Goal: Information Seeking & Learning: Learn about a topic

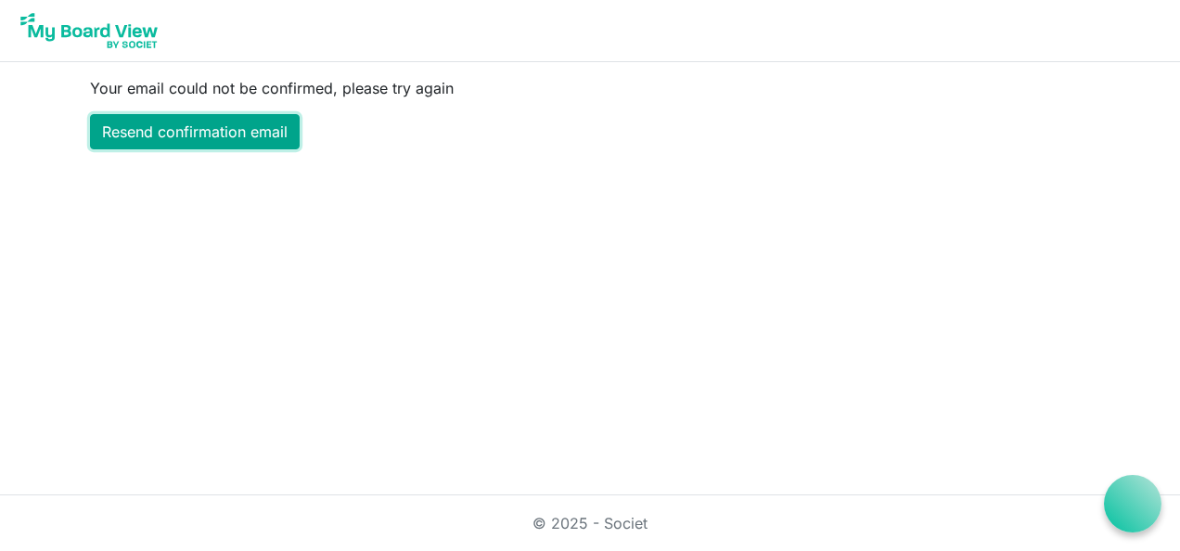
click at [230, 128] on link "Resend confirmation email" at bounding box center [195, 131] width 210 height 35
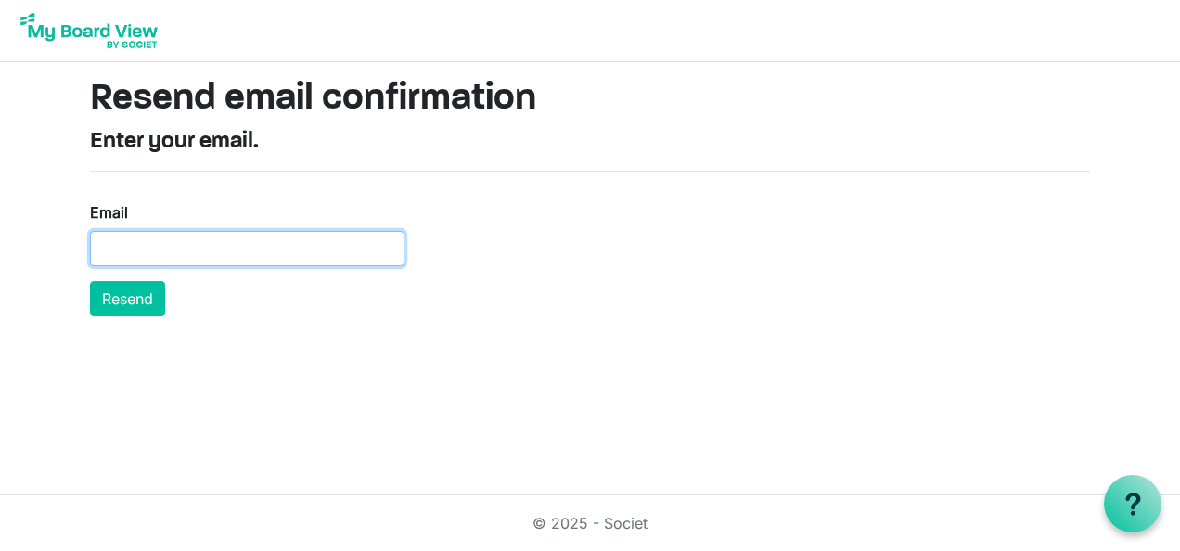
click at [169, 250] on input "Email" at bounding box center [247, 248] width 314 height 35
type input "john.machayi@helsb.gov.zm"
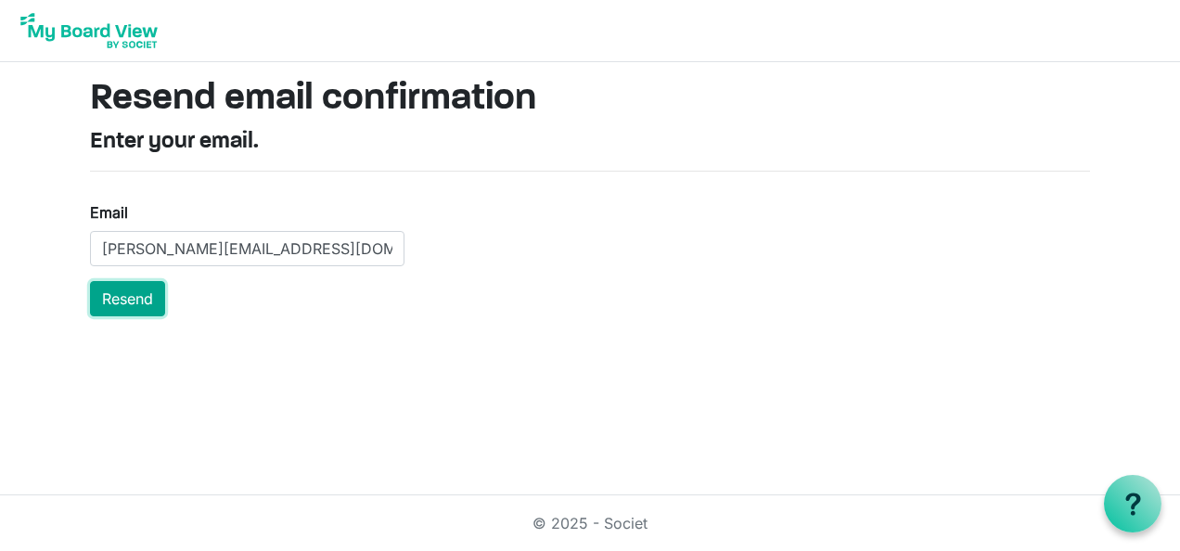
click at [128, 294] on button "Resend" at bounding box center [127, 298] width 75 height 35
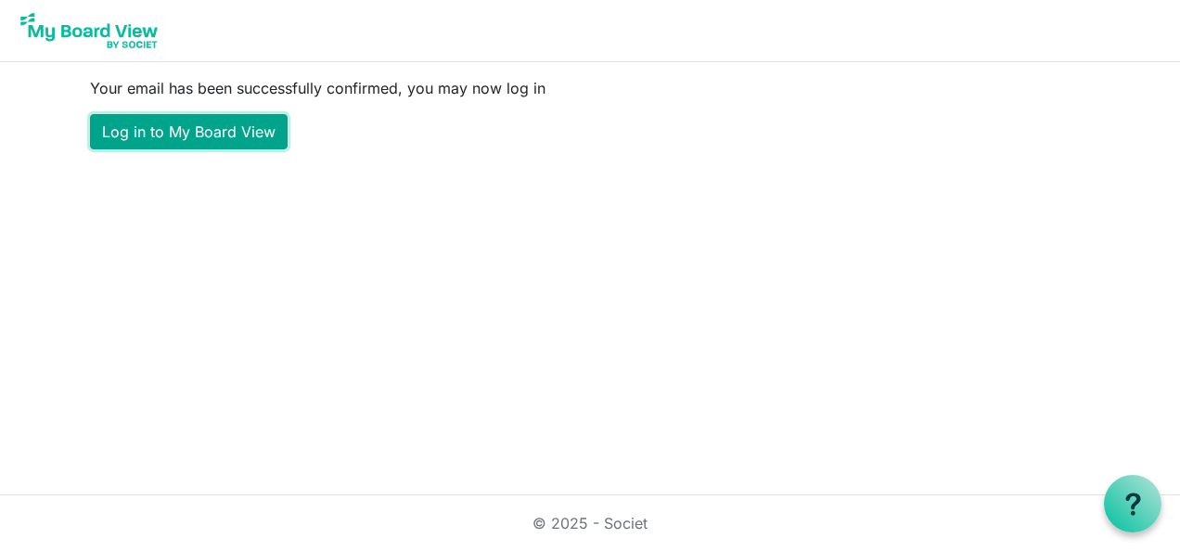
click at [208, 126] on link "Log in to My Board View" at bounding box center [189, 131] width 198 height 35
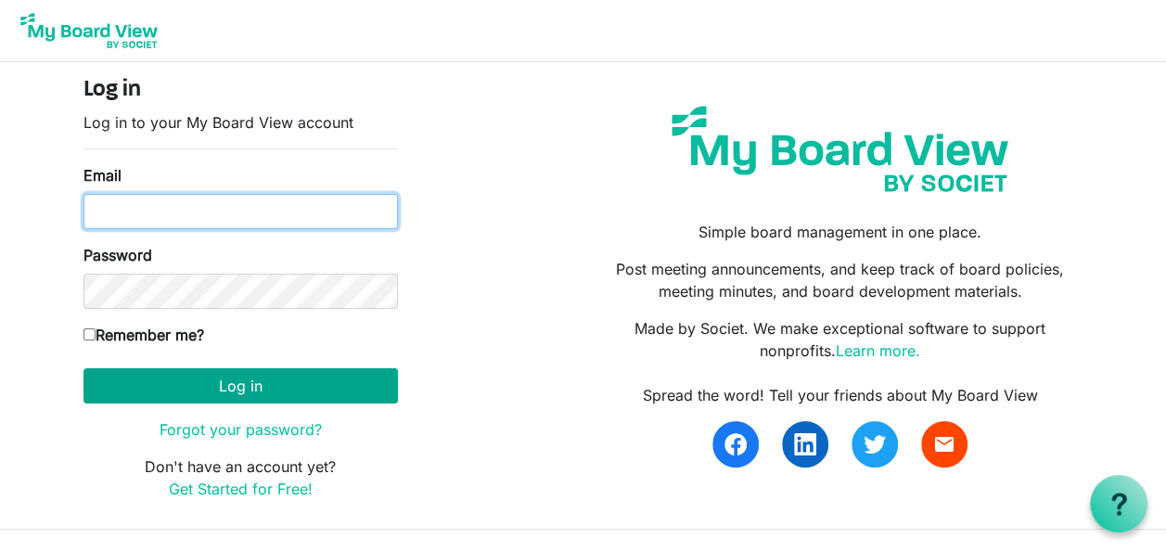
type input "[PERSON_NAME][EMAIL_ADDRESS][DOMAIN_NAME]"
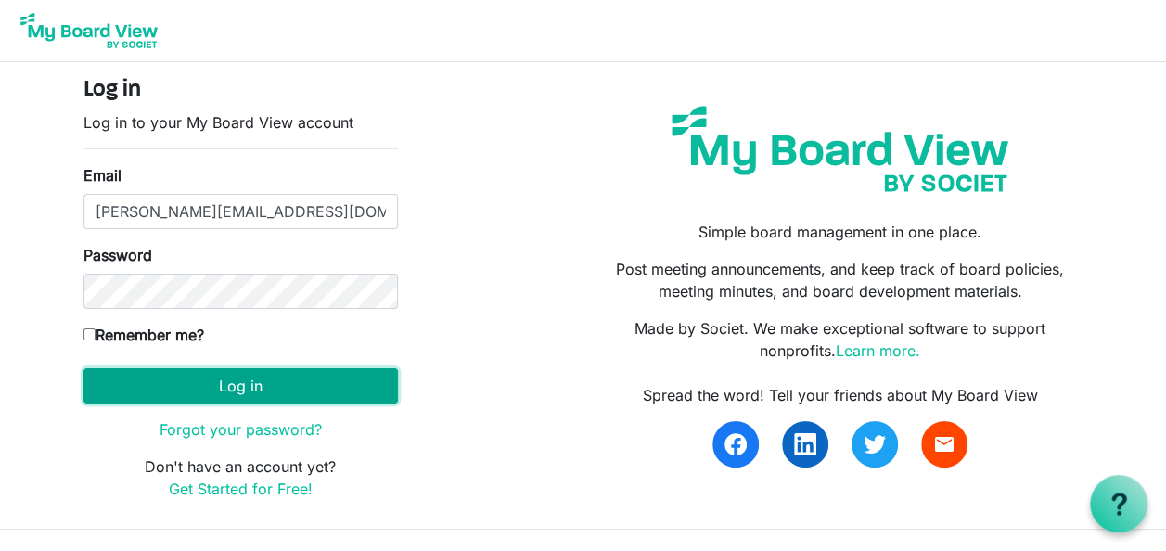
click at [241, 376] on button "Log in" at bounding box center [240, 385] width 314 height 35
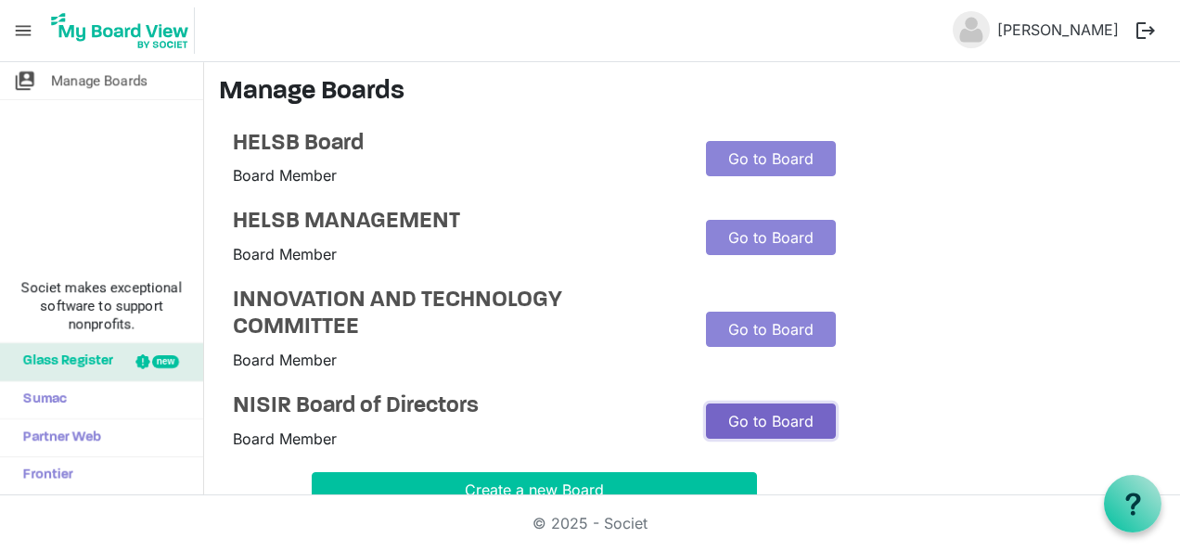
click at [770, 420] on link "Go to Board" at bounding box center [771, 420] width 130 height 35
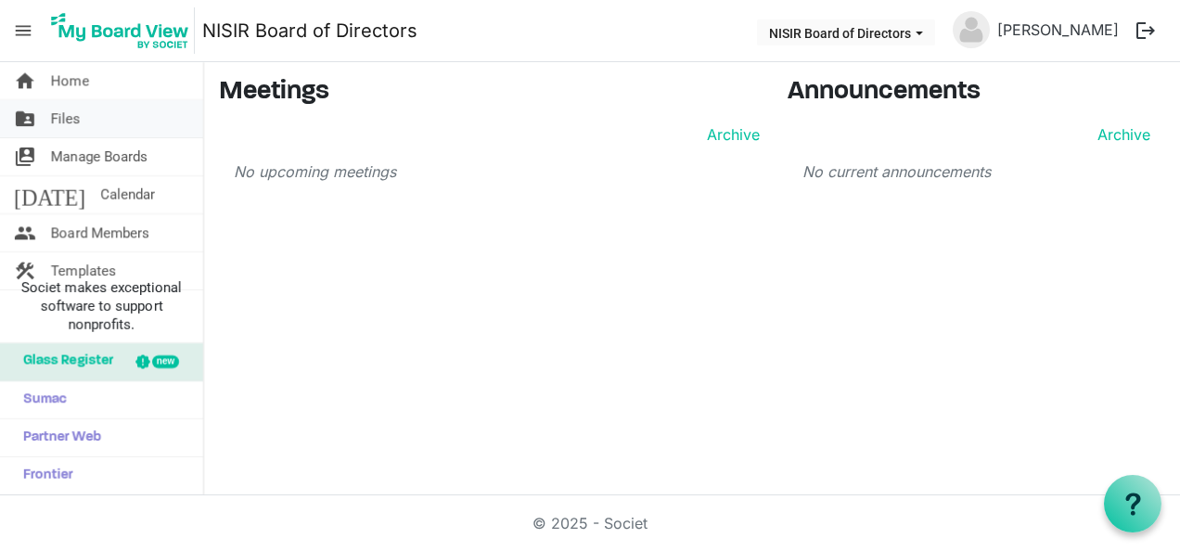
click at [62, 115] on span "Files" at bounding box center [66, 118] width 30 height 37
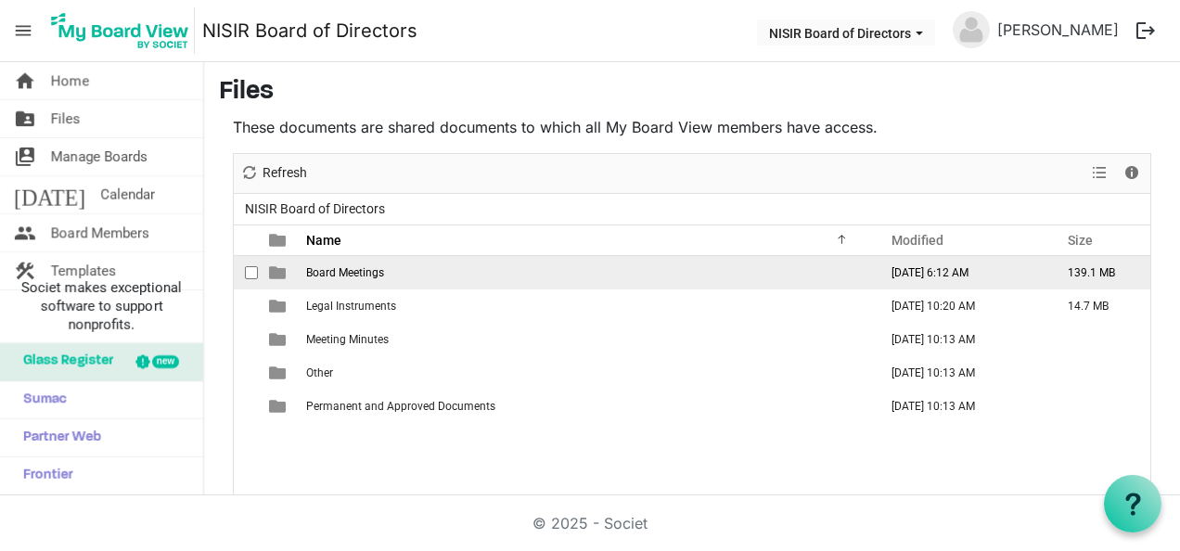
click at [353, 275] on span "Board Meetings" at bounding box center [345, 272] width 78 height 13
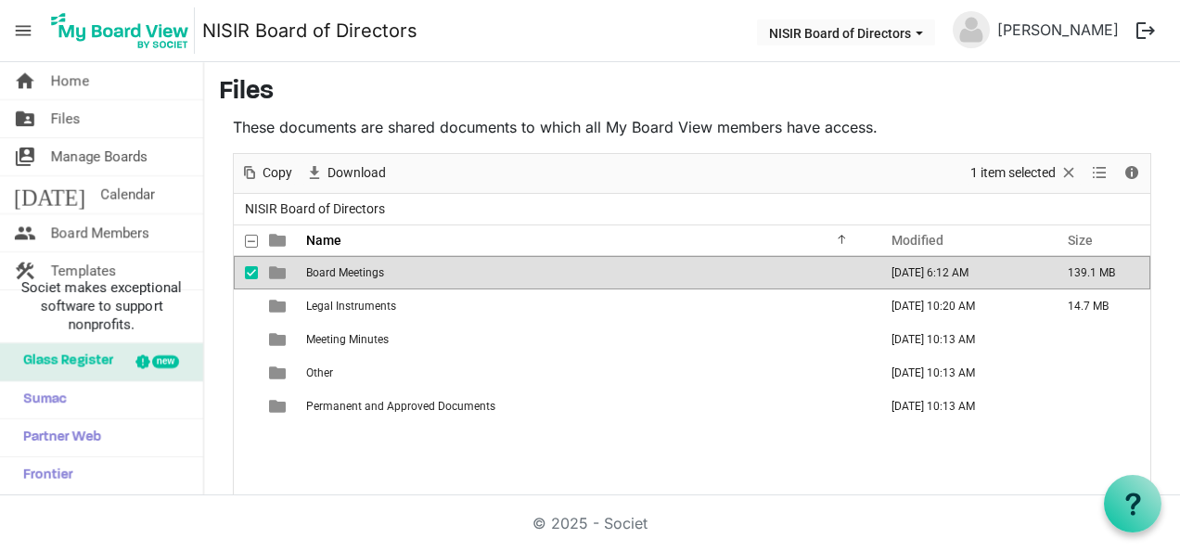
click at [353, 275] on span "Board Meetings" at bounding box center [345, 272] width 78 height 13
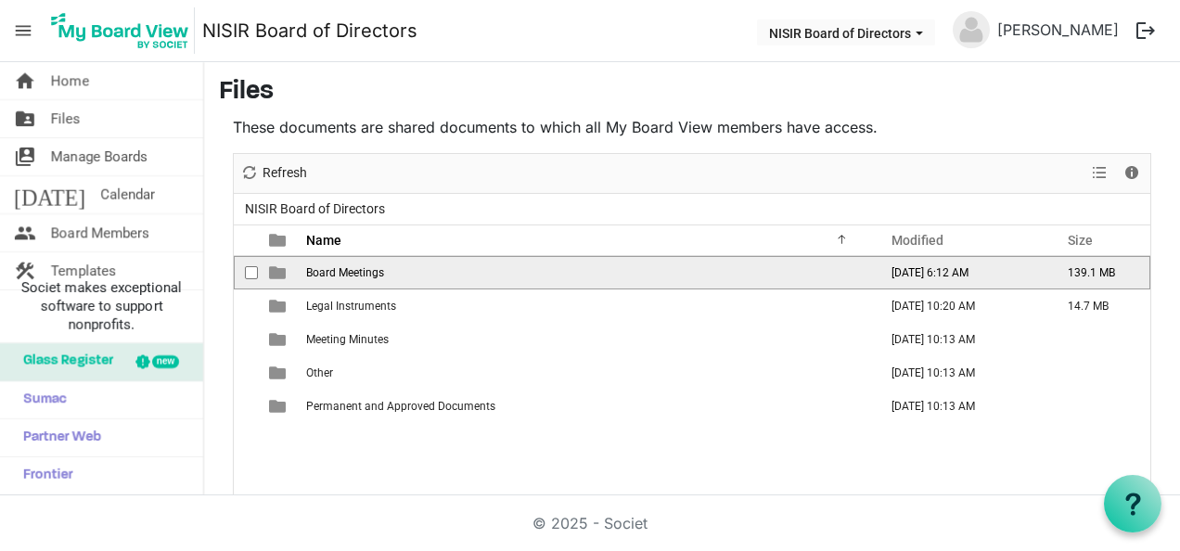
click at [353, 275] on span "Board Meetings" at bounding box center [345, 272] width 78 height 13
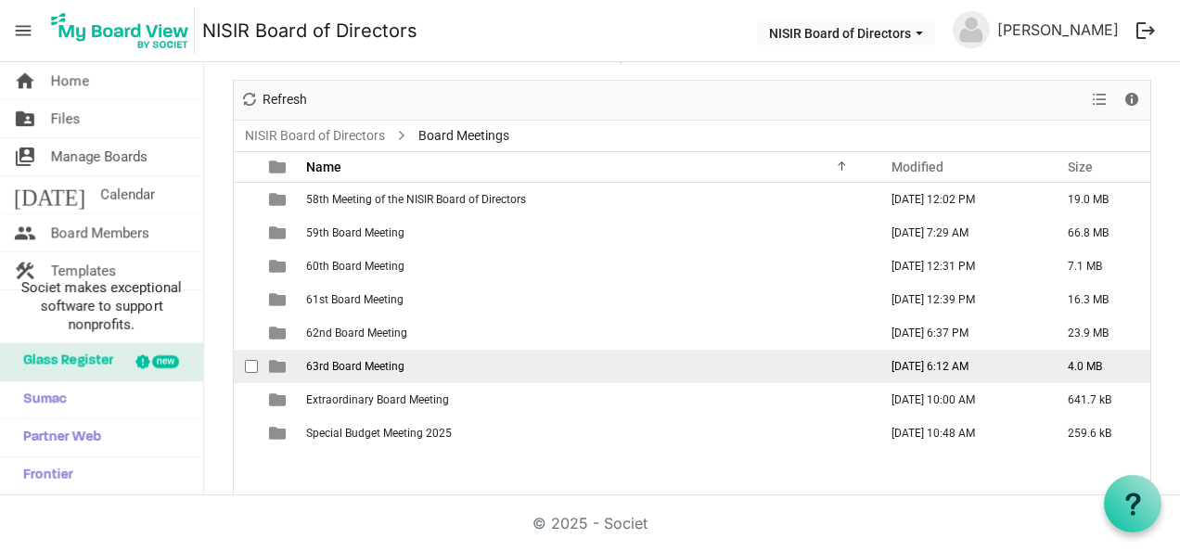
click at [395, 363] on span "63rd Board Meeting" at bounding box center [355, 366] width 98 height 13
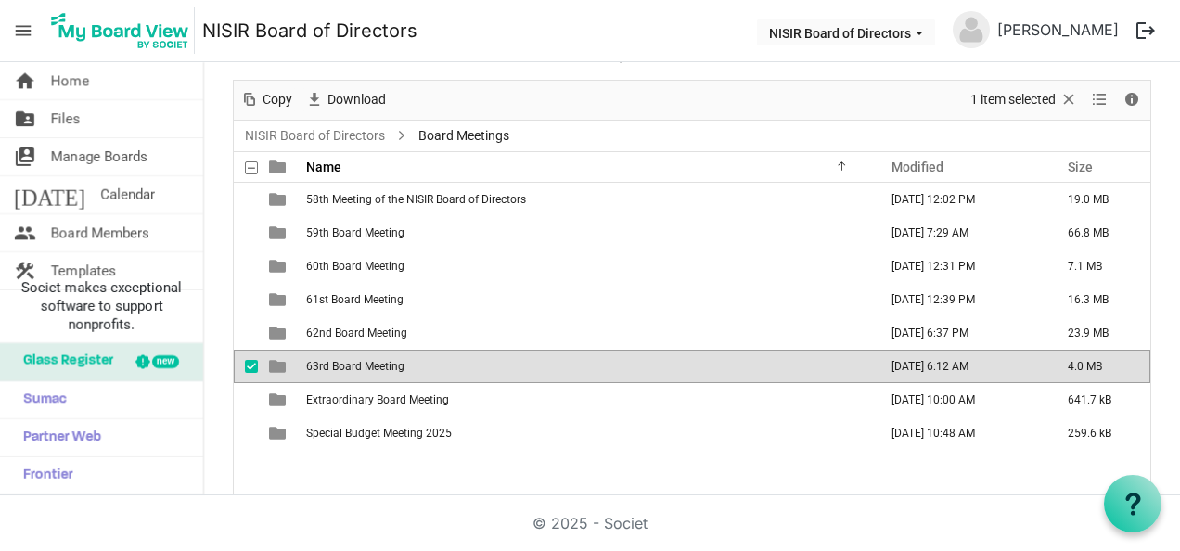
click at [395, 363] on span "63rd Board Meeting" at bounding box center [355, 366] width 98 height 13
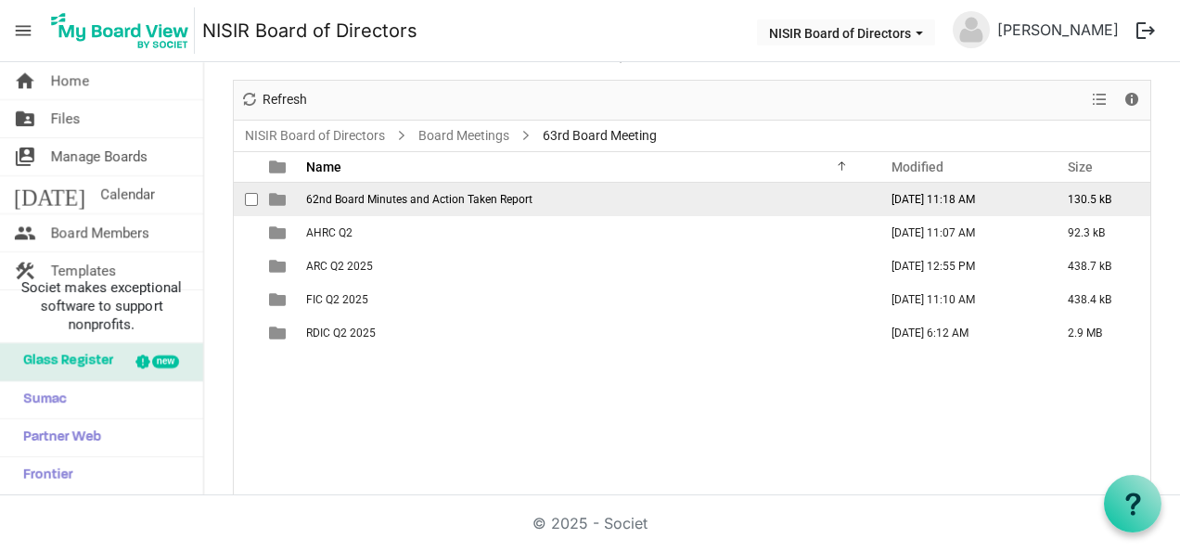
click at [431, 206] on td "62nd Board Minutes and Action Taken Report" at bounding box center [585, 199] width 571 height 33
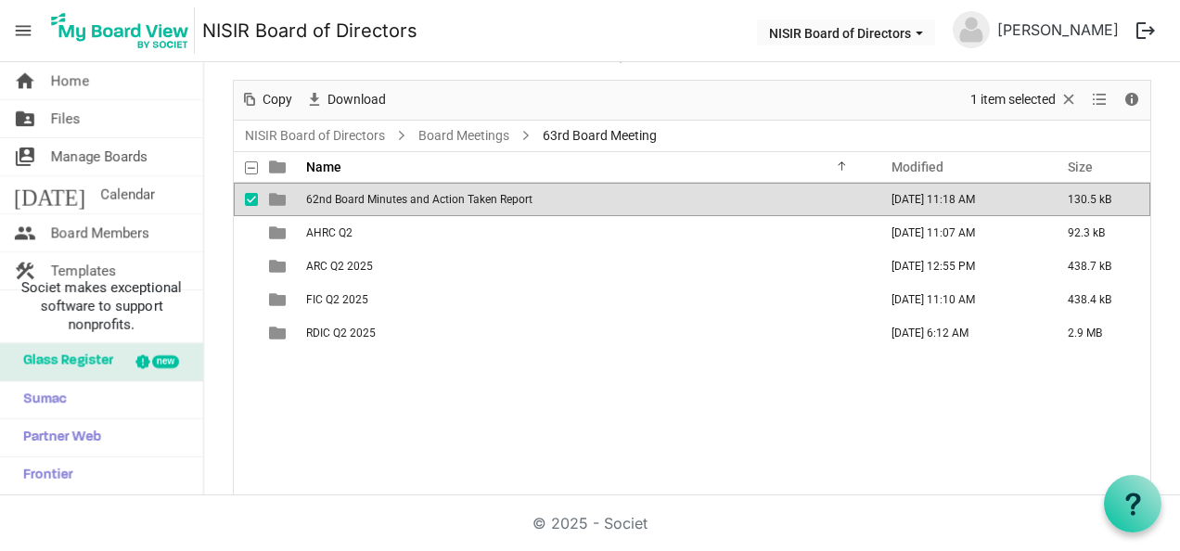
click at [431, 206] on td "62nd Board Minutes and Action Taken Report" at bounding box center [585, 199] width 571 height 33
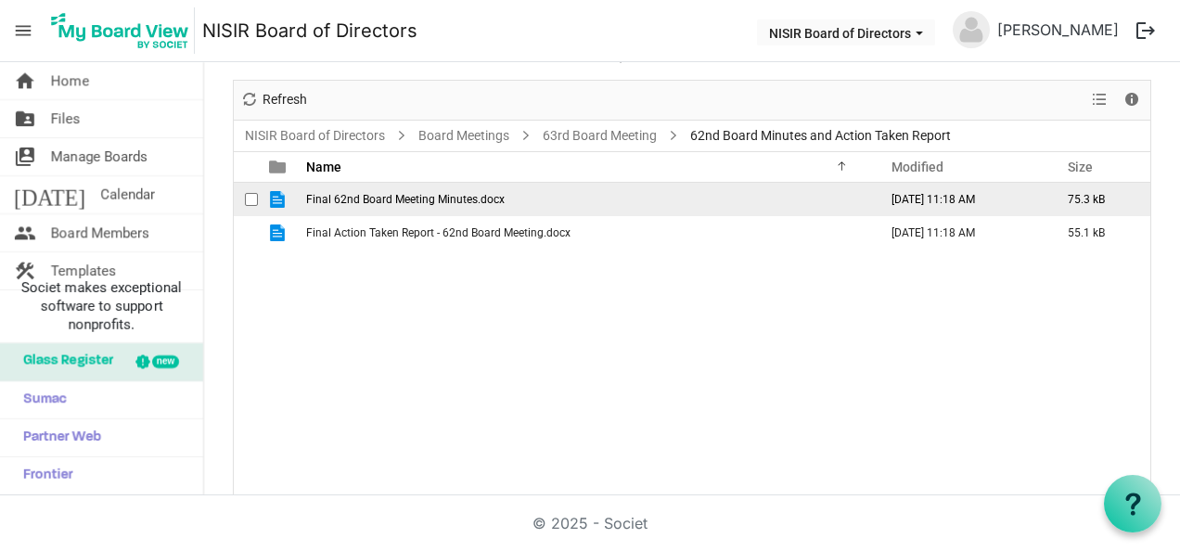
click at [431, 206] on td "Final 62nd Board Meeting Minutes.docx" at bounding box center [585, 199] width 571 height 33
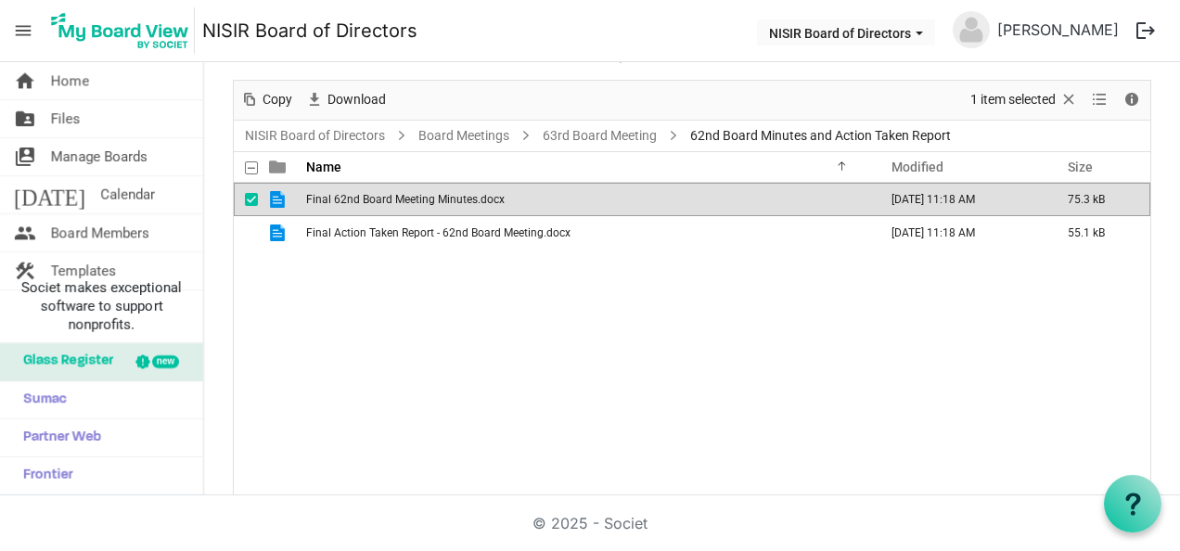
click at [431, 206] on td "Final 62nd Board Meeting Minutes.docx" at bounding box center [585, 199] width 571 height 33
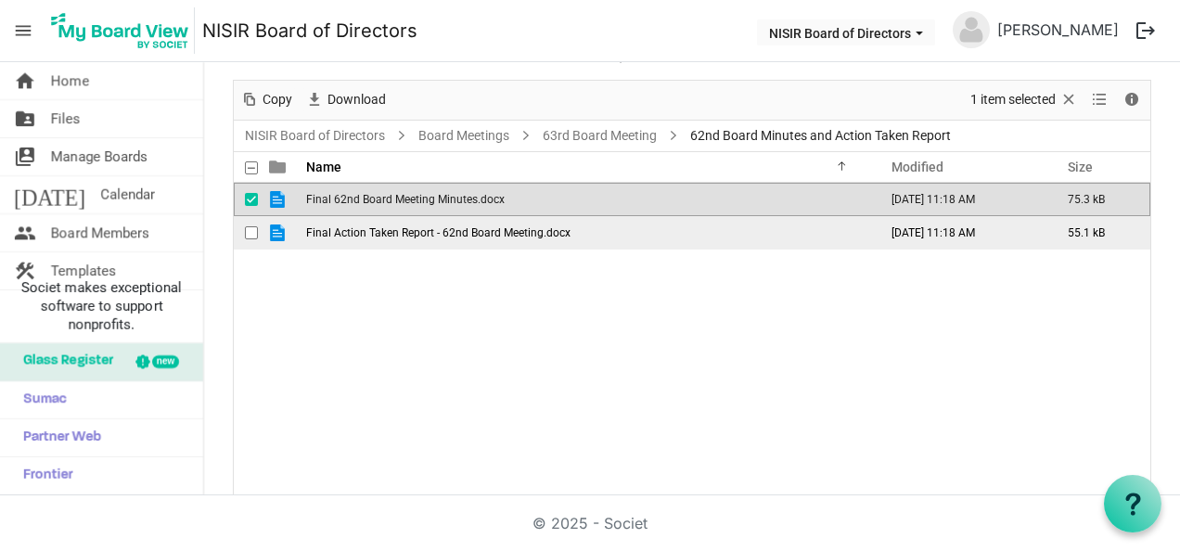
click at [507, 228] on span "Final Action Taken Report - 62nd Board Meeting.docx" at bounding box center [438, 232] width 264 height 13
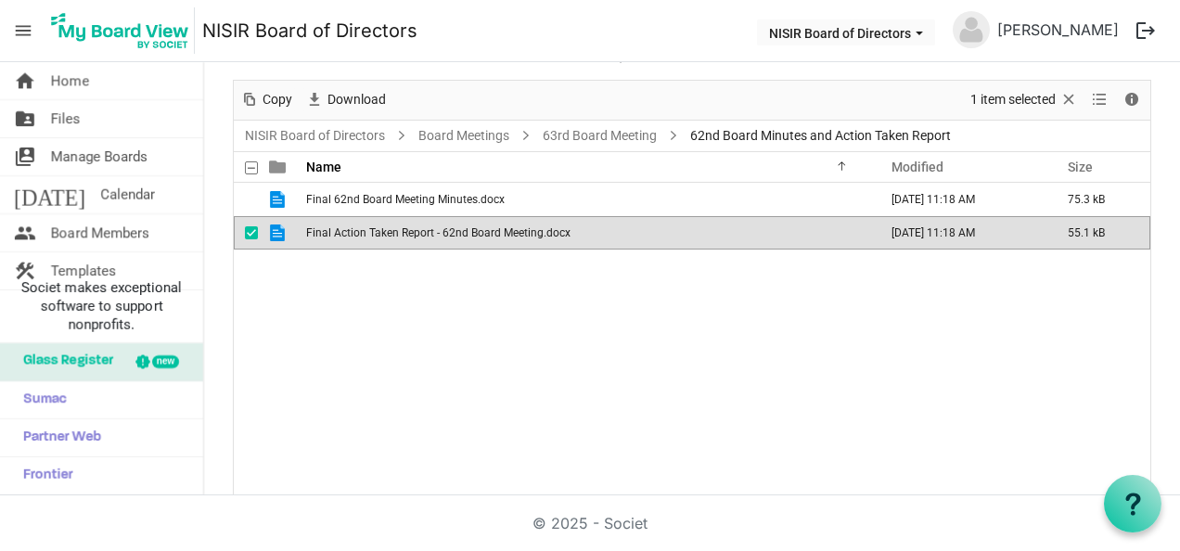
click at [507, 228] on span "Final Action Taken Report - 62nd Board Meeting.docx" at bounding box center [438, 232] width 264 height 13
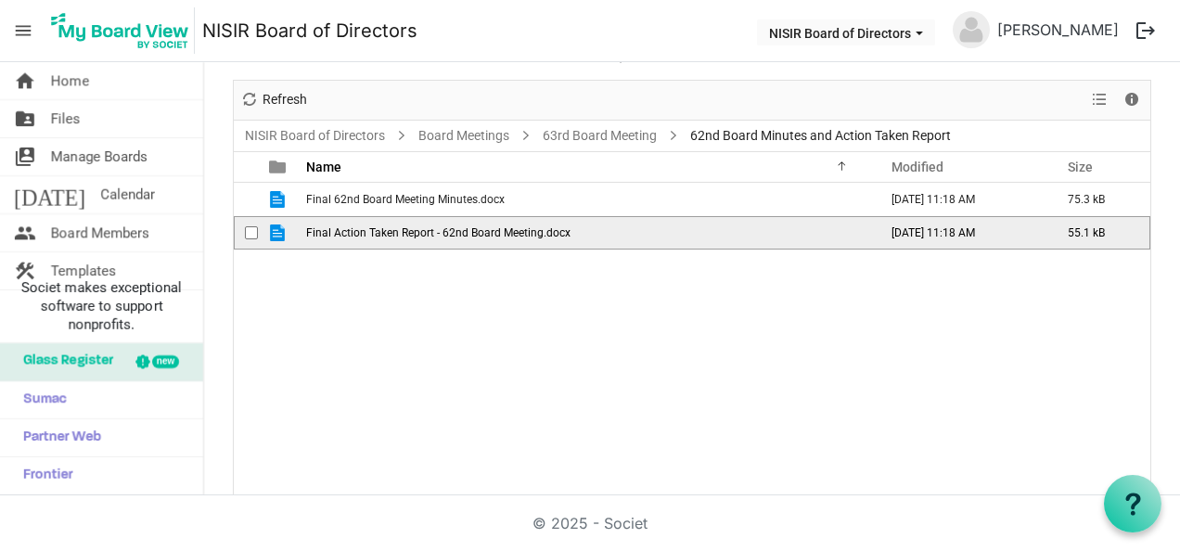
click at [507, 228] on span "Final Action Taken Report - 62nd Board Meeting.docx" at bounding box center [438, 232] width 264 height 13
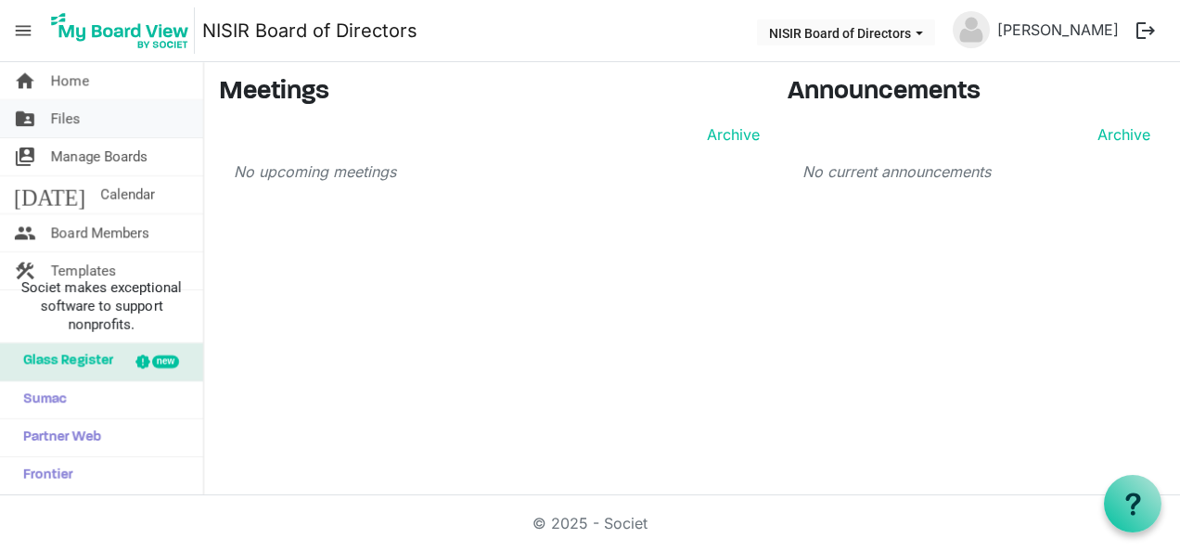
click at [91, 117] on link "folder_shared Files" at bounding box center [101, 118] width 203 height 37
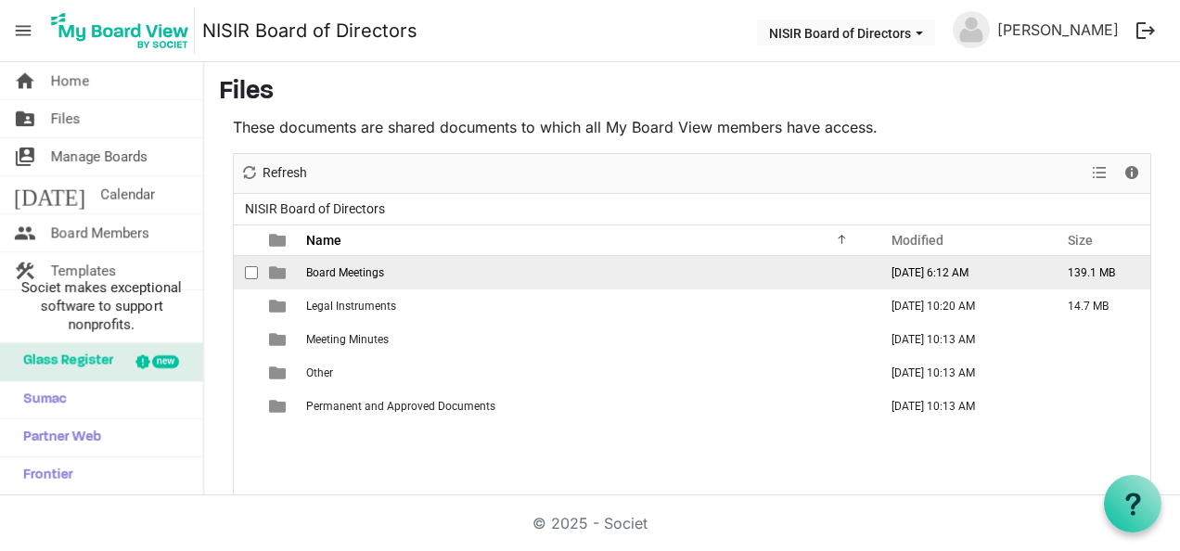
click at [475, 272] on td "Board Meetings" at bounding box center [585, 272] width 571 height 33
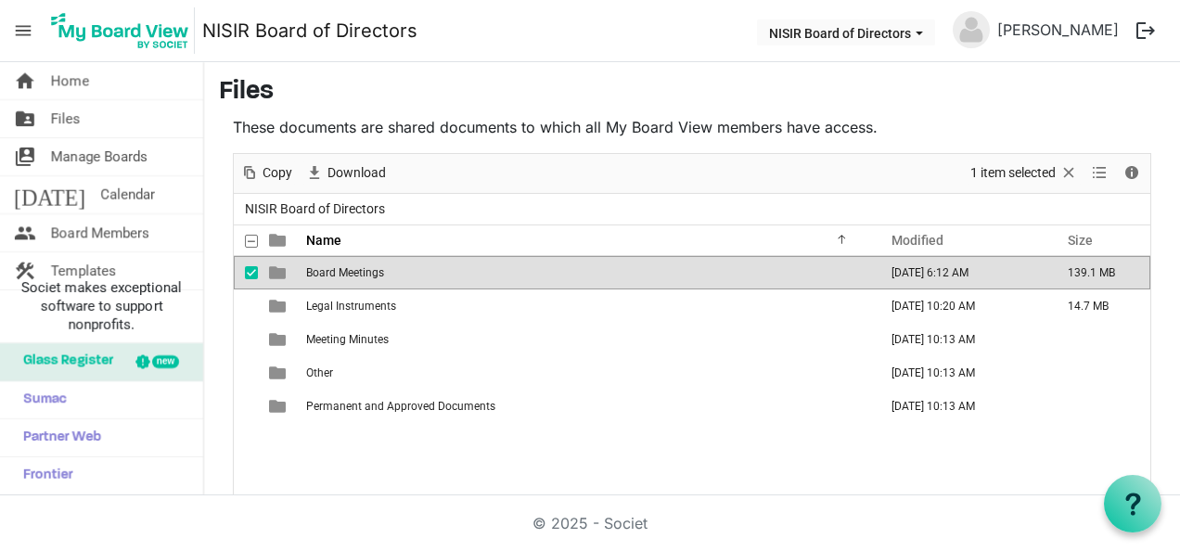
click at [475, 272] on td "Board Meetings" at bounding box center [585, 272] width 571 height 33
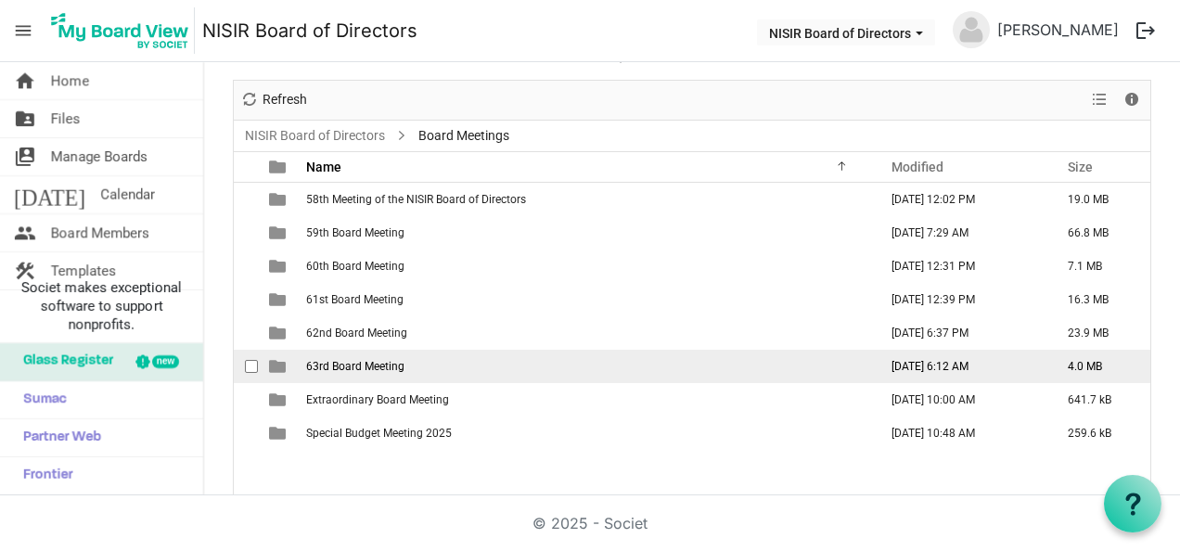
click at [430, 363] on td "63rd Board Meeting" at bounding box center [585, 366] width 571 height 33
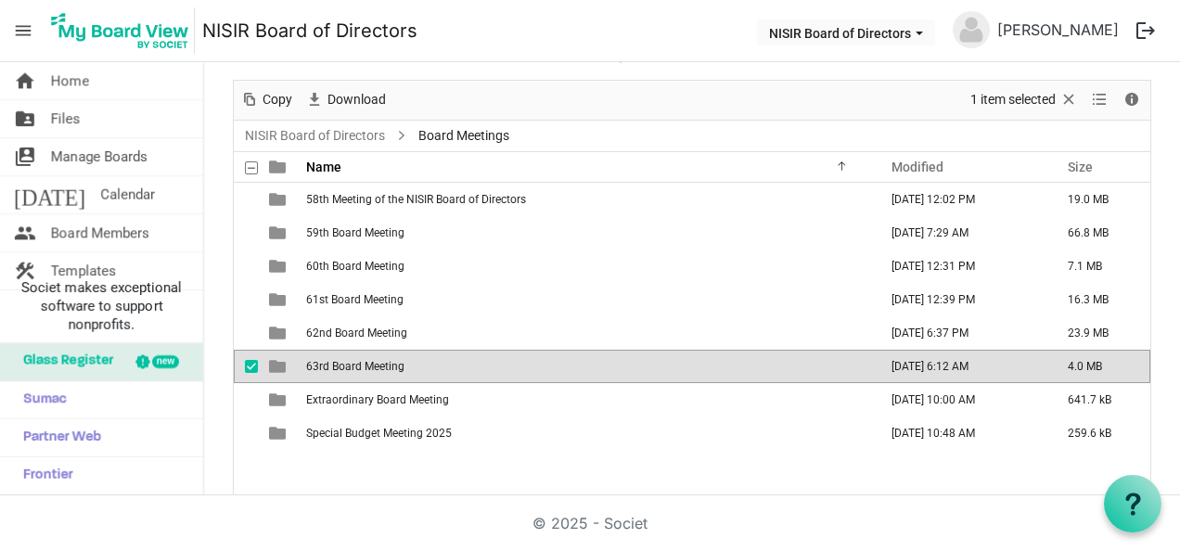
click at [430, 363] on td "63rd Board Meeting" at bounding box center [585, 366] width 571 height 33
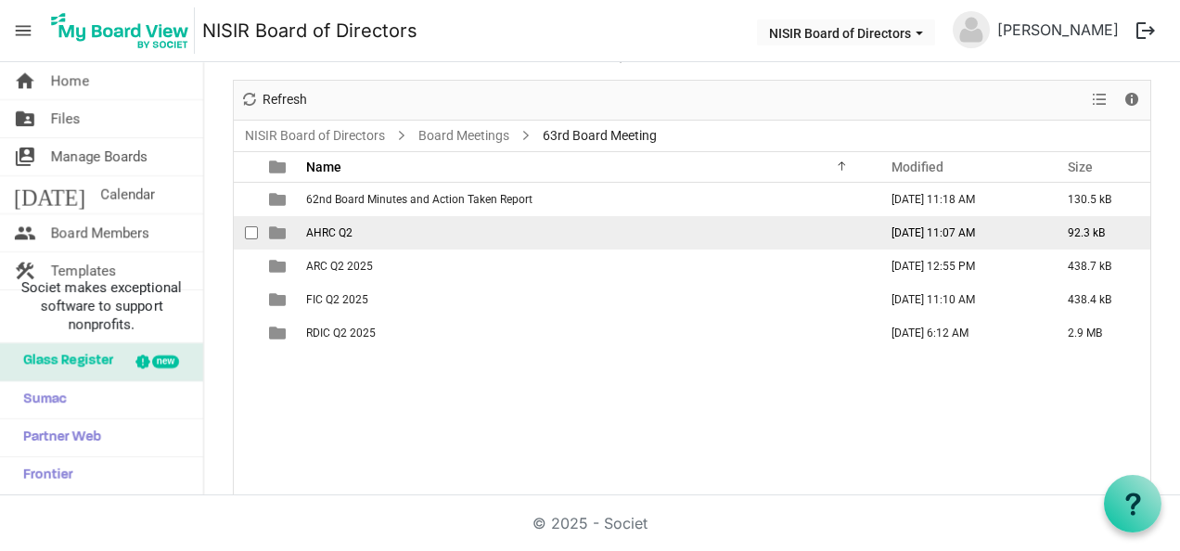
click at [358, 236] on td "AHRC Q2" at bounding box center [585, 232] width 571 height 33
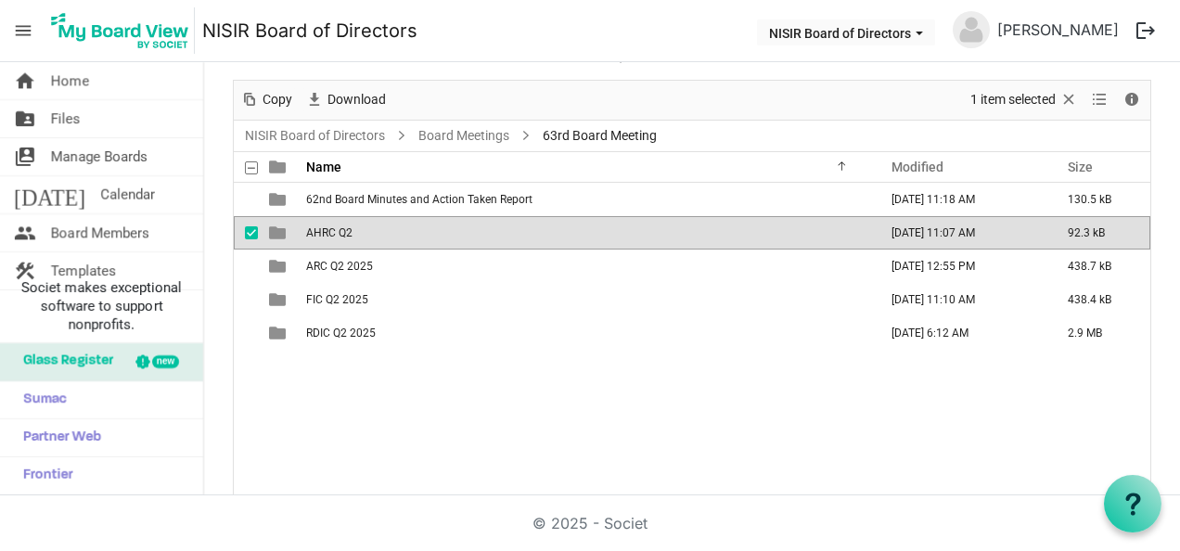
click at [358, 236] on td "AHRC Q2" at bounding box center [585, 232] width 571 height 33
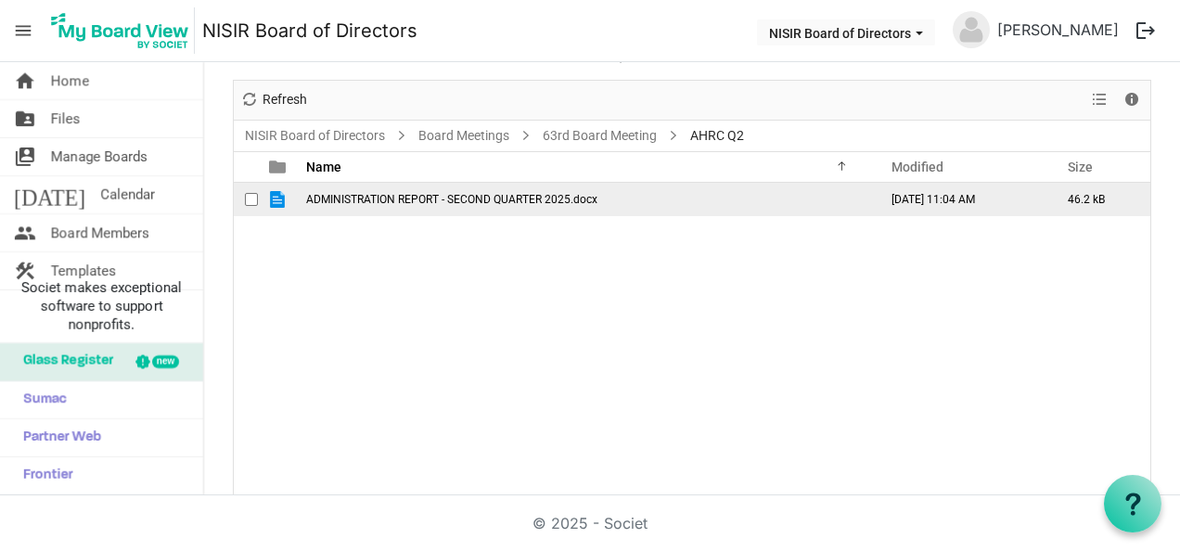
click at [438, 200] on span "ADMINISTRATION REPORT - SECOND QUARTER 2025.docx" at bounding box center [451, 199] width 291 height 13
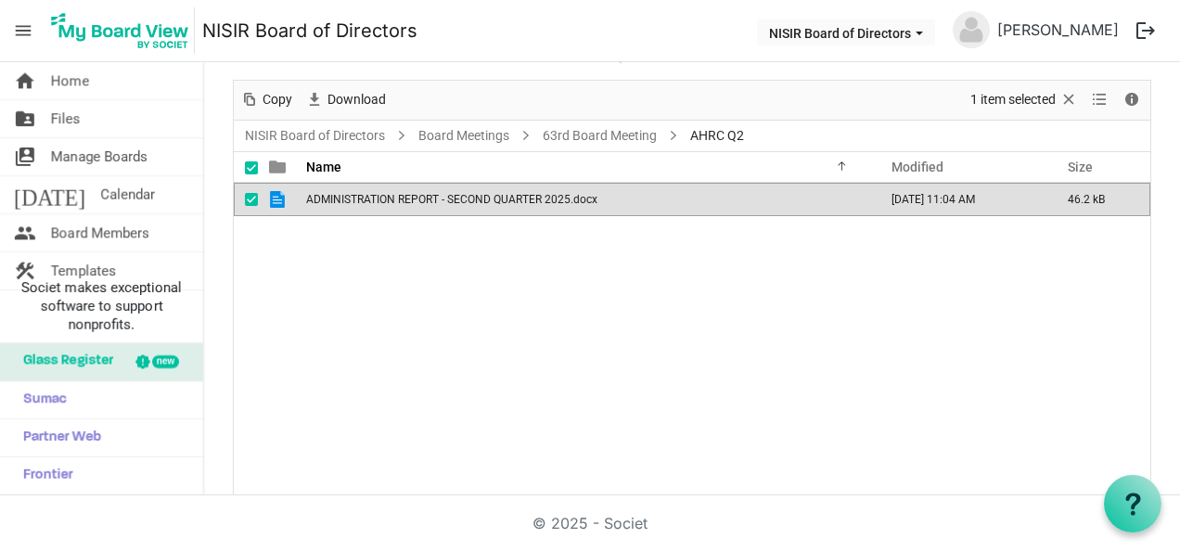
click at [438, 200] on span "ADMINISTRATION REPORT - SECOND QUARTER 2025.docx" at bounding box center [451, 199] width 291 height 13
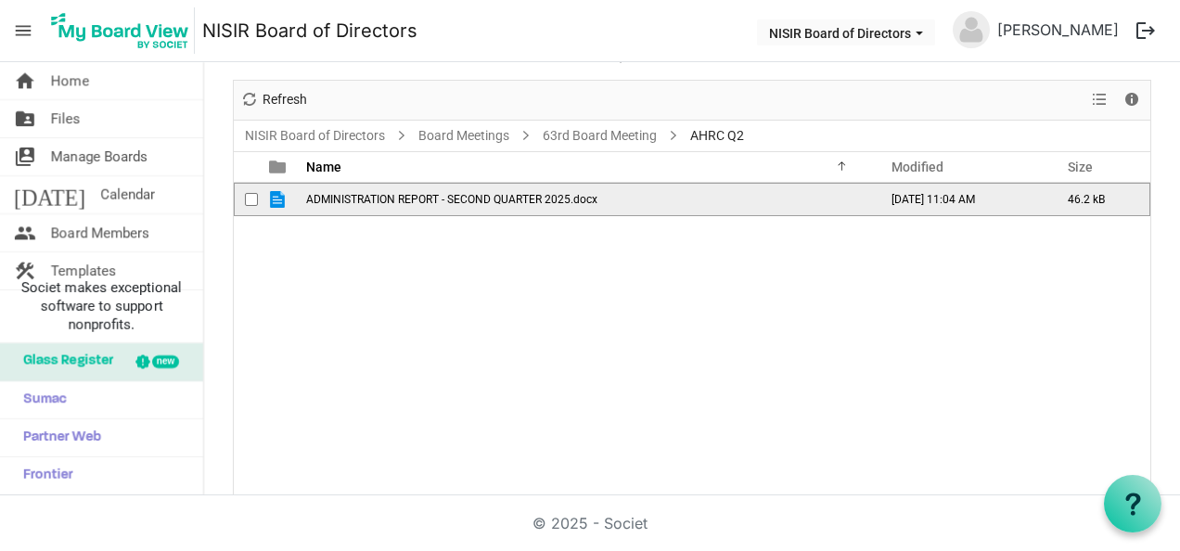
click at [438, 200] on span "ADMINISTRATION REPORT - SECOND QUARTER 2025.docx" at bounding box center [451, 199] width 291 height 13
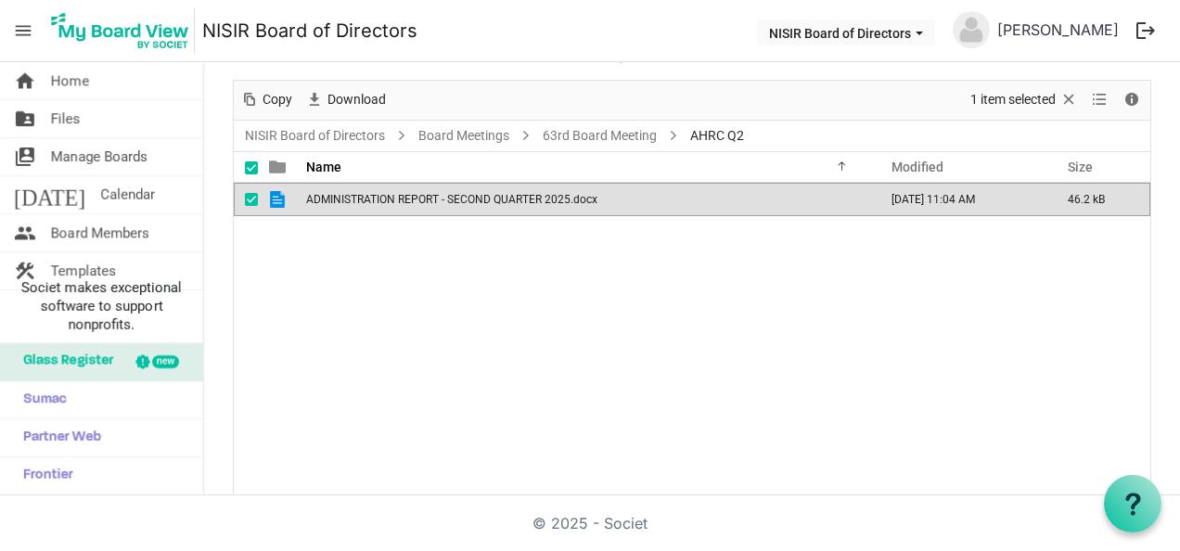
click at [613, 423] on div "ADMINISTRATION REPORT - SECOND QUARTER 2025.docx September 16, 2025 11:04 AM 46…" at bounding box center [692, 340] width 916 height 314
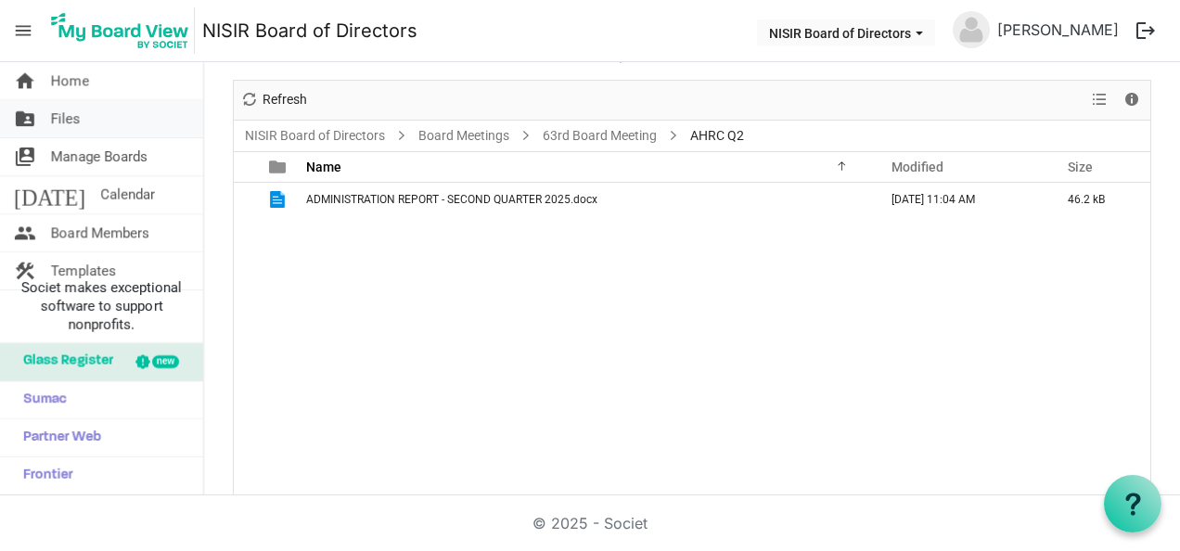
click at [73, 121] on span "Files" at bounding box center [66, 118] width 30 height 37
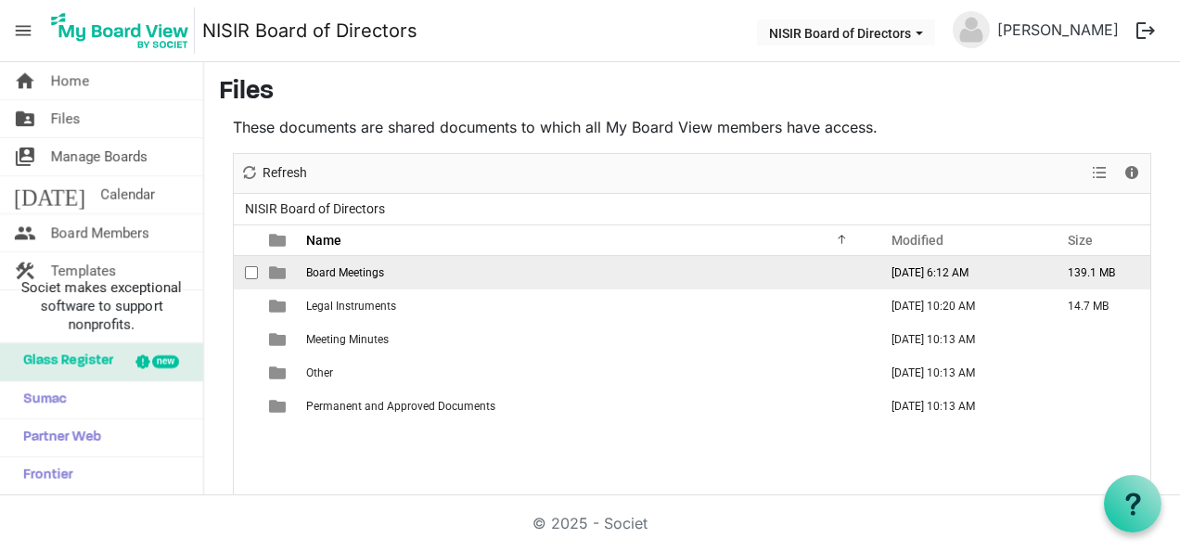
click at [385, 277] on td "Board Meetings" at bounding box center [585, 272] width 571 height 33
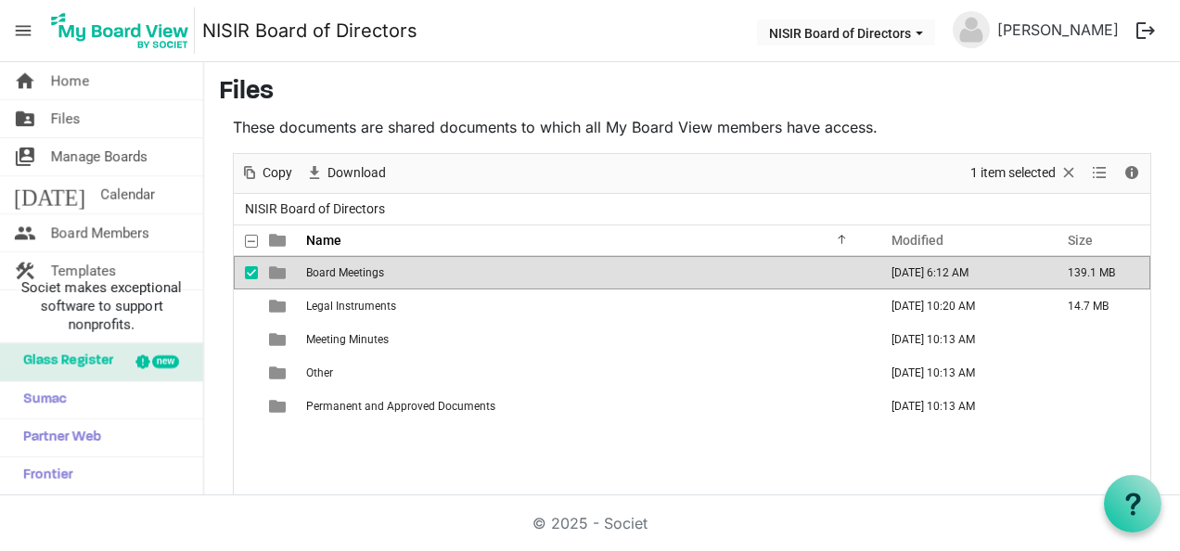
click at [385, 277] on td "Board Meetings" at bounding box center [585, 272] width 571 height 33
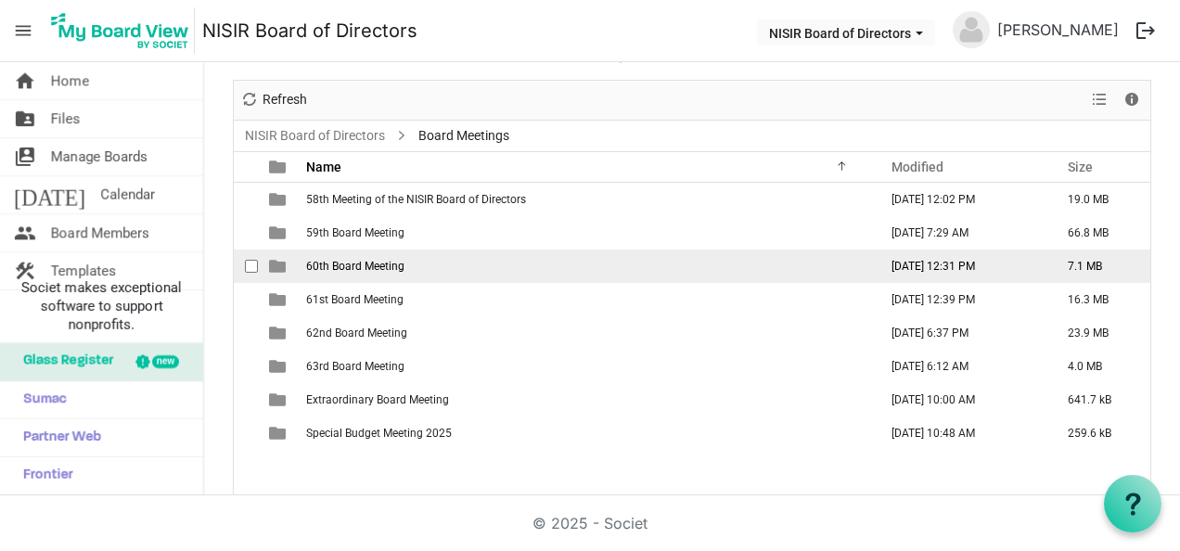
click at [385, 277] on td "60th Board Meeting" at bounding box center [585, 265] width 571 height 33
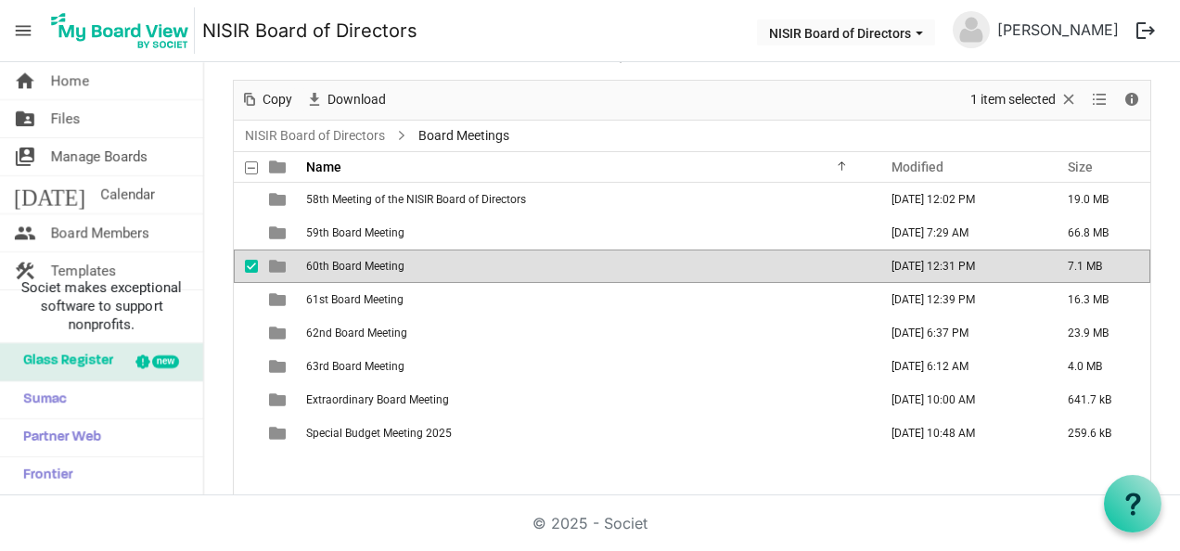
click at [385, 277] on td "60th Board Meeting" at bounding box center [585, 265] width 571 height 33
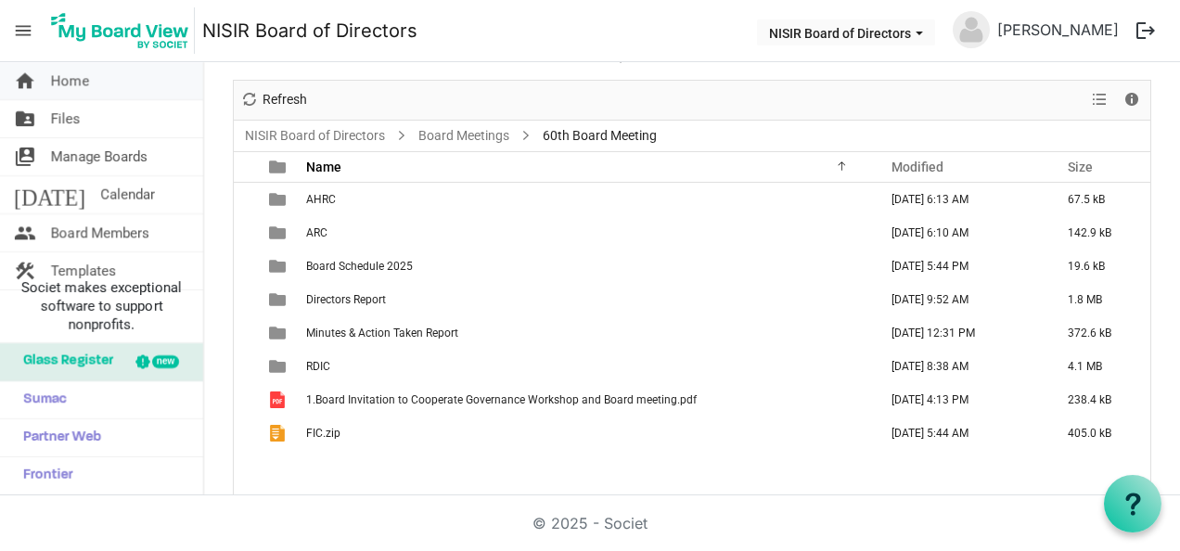
click at [22, 71] on span "home" at bounding box center [25, 80] width 22 height 37
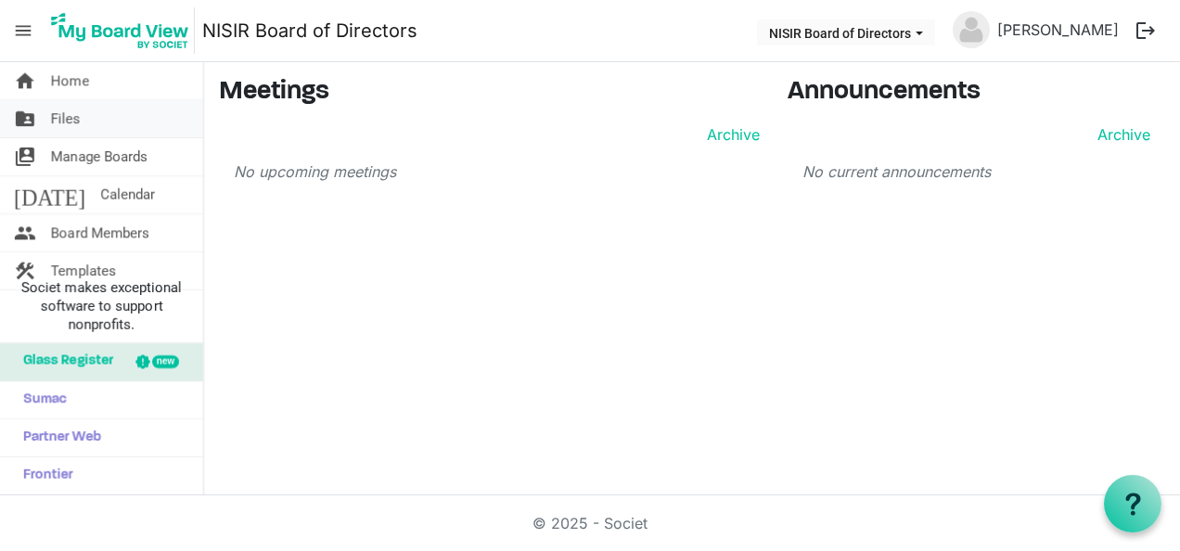
click at [64, 125] on span "Files" at bounding box center [66, 118] width 30 height 37
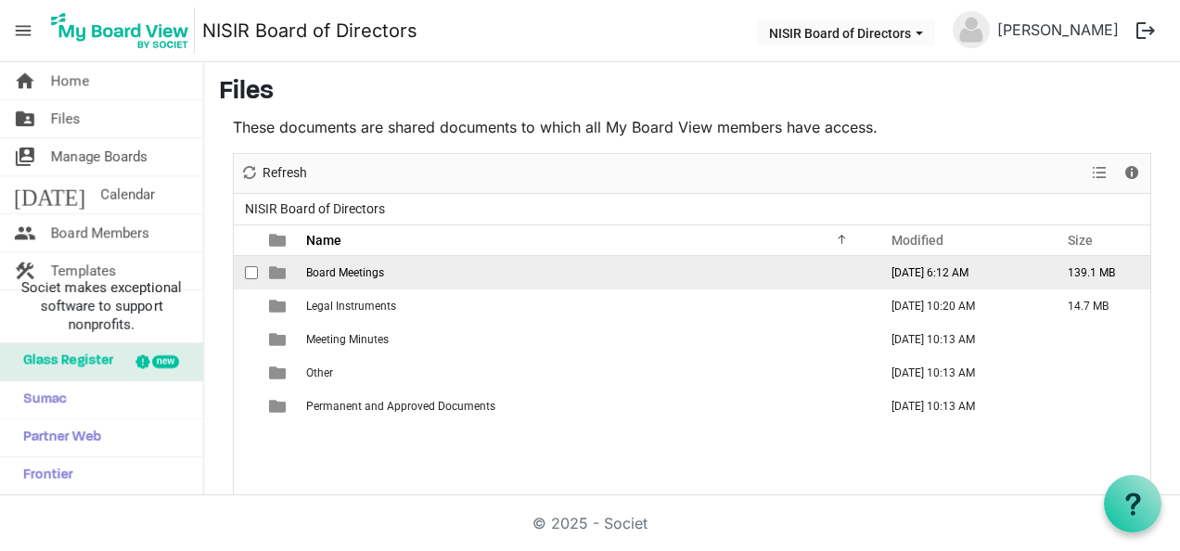
click at [495, 274] on td "Board Meetings" at bounding box center [585, 272] width 571 height 33
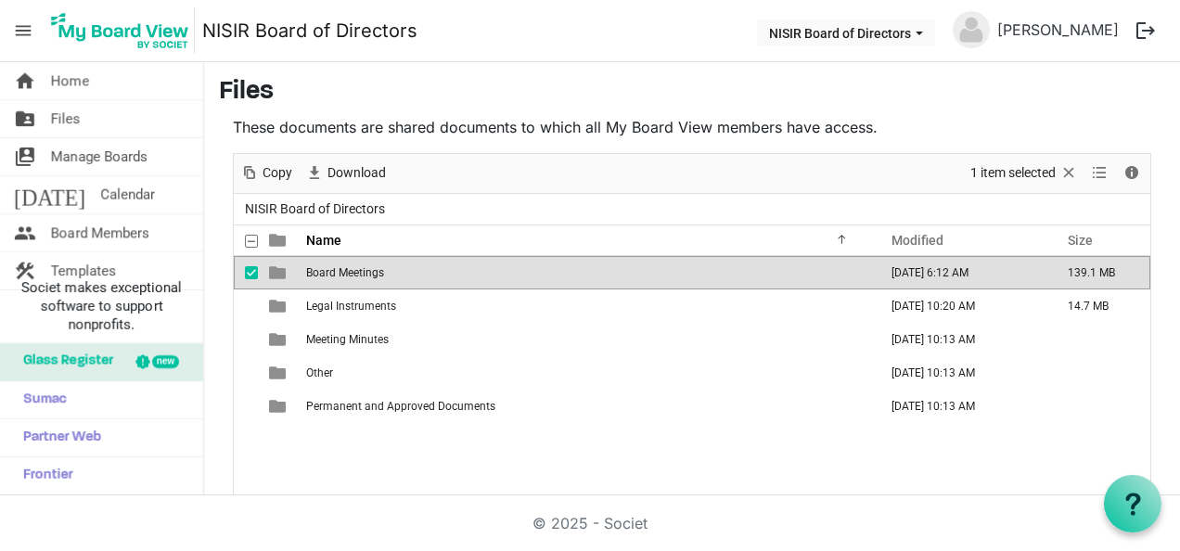
click at [495, 274] on td "Board Meetings" at bounding box center [585, 272] width 571 height 33
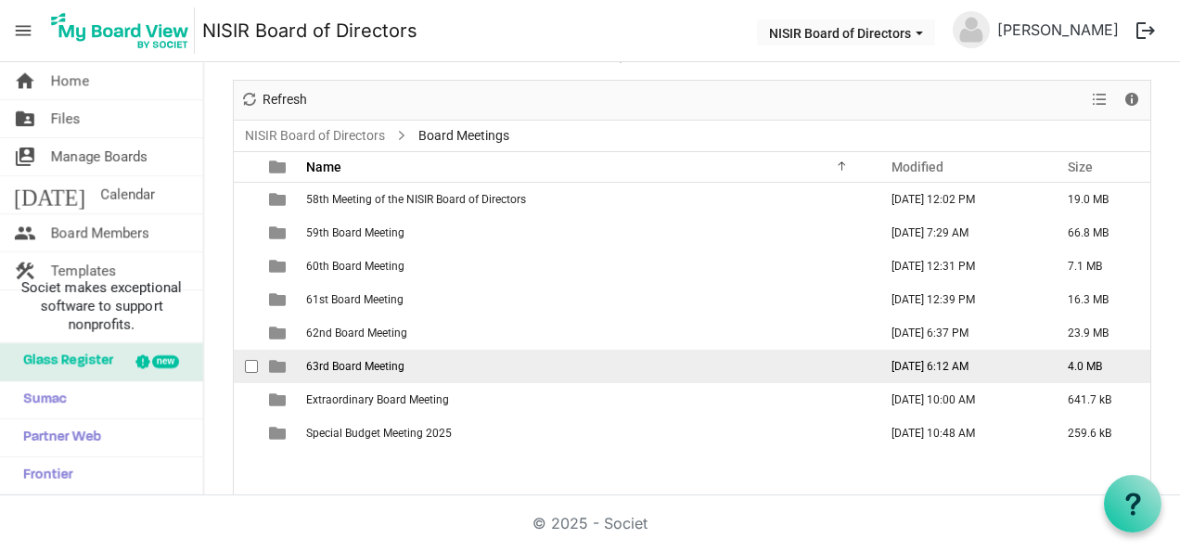
click at [613, 371] on td "63rd Board Meeting" at bounding box center [585, 366] width 571 height 33
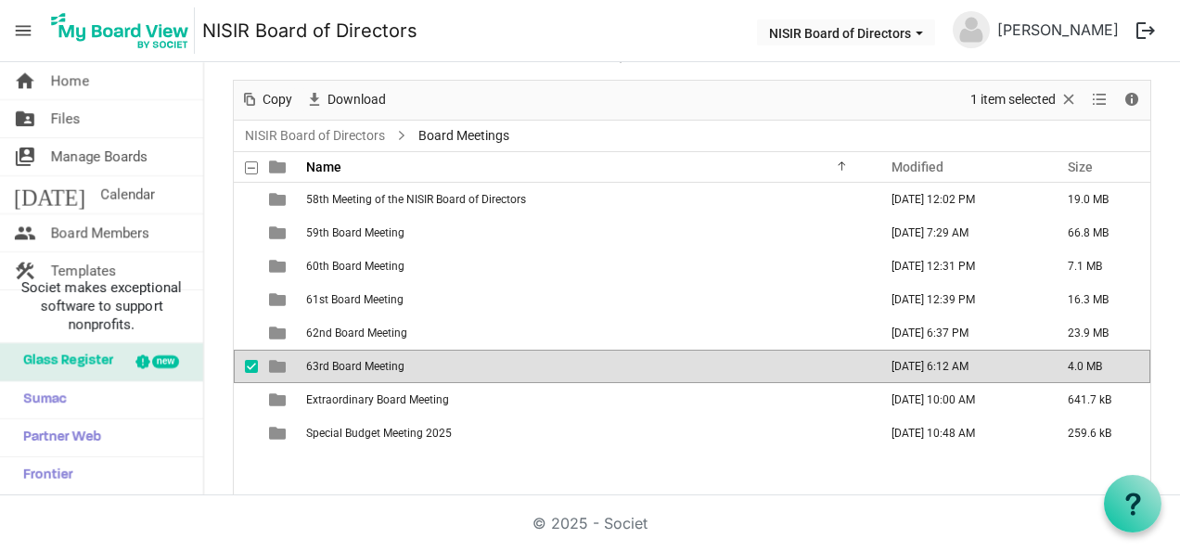
click at [613, 371] on td "63rd Board Meeting" at bounding box center [585, 366] width 571 height 33
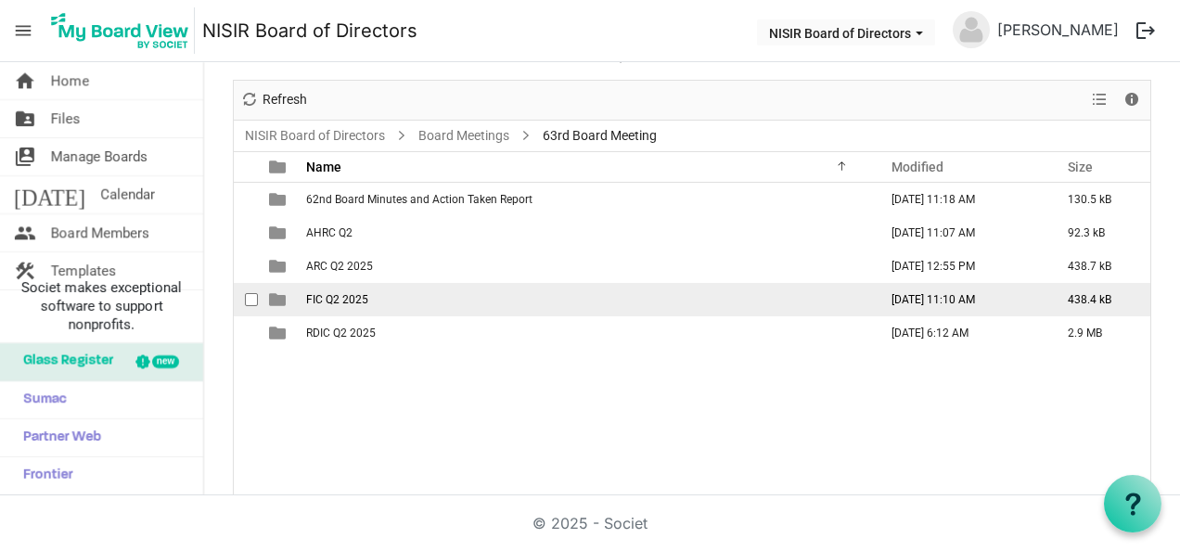
click at [373, 300] on td "FIC Q2 2025" at bounding box center [585, 299] width 571 height 33
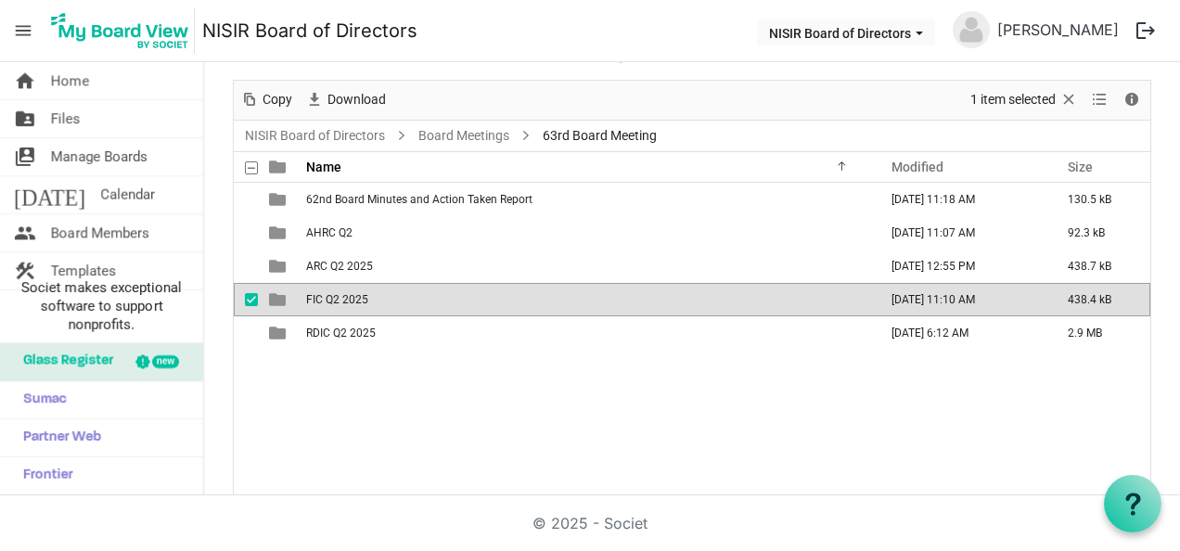
click at [373, 300] on td "FIC Q2 2025" at bounding box center [585, 299] width 571 height 33
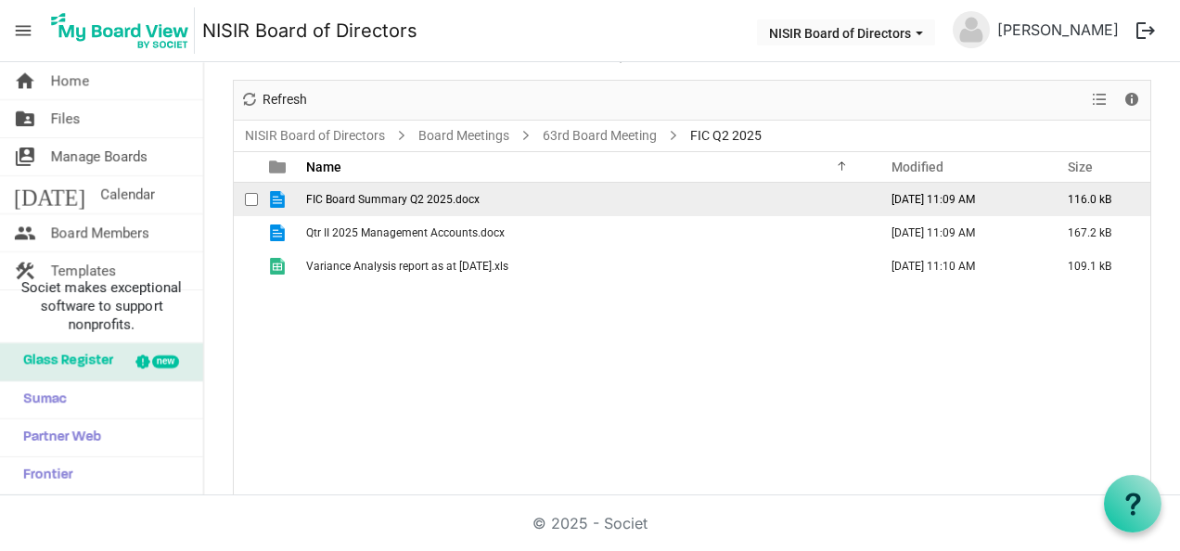
click at [404, 206] on td "FIC Board Summary Q2 2025.docx" at bounding box center [585, 199] width 571 height 33
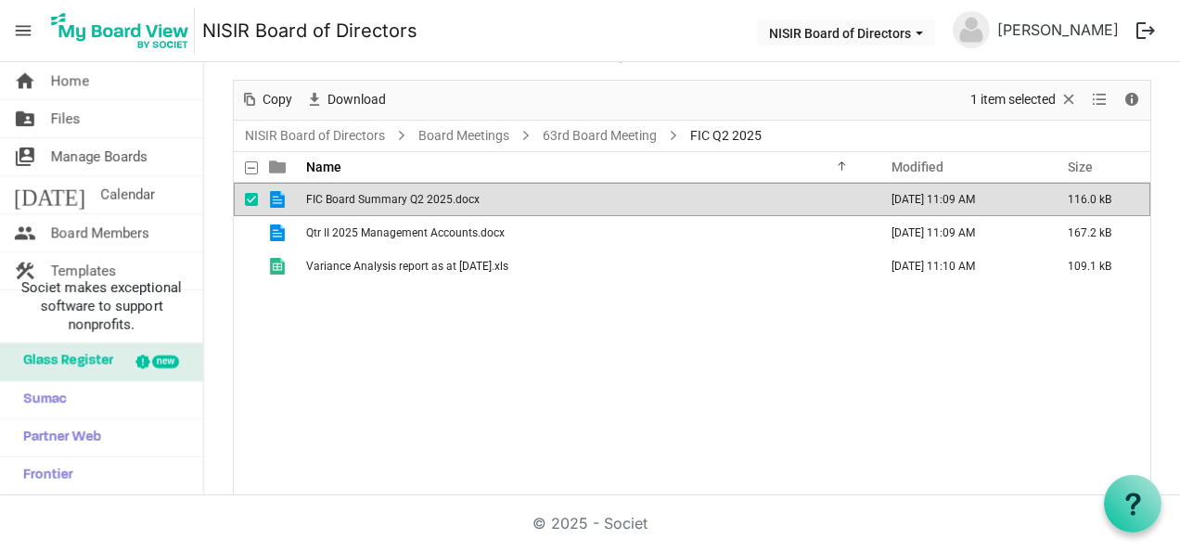
click at [404, 206] on td "FIC Board Summary Q2 2025.docx" at bounding box center [585, 199] width 571 height 33
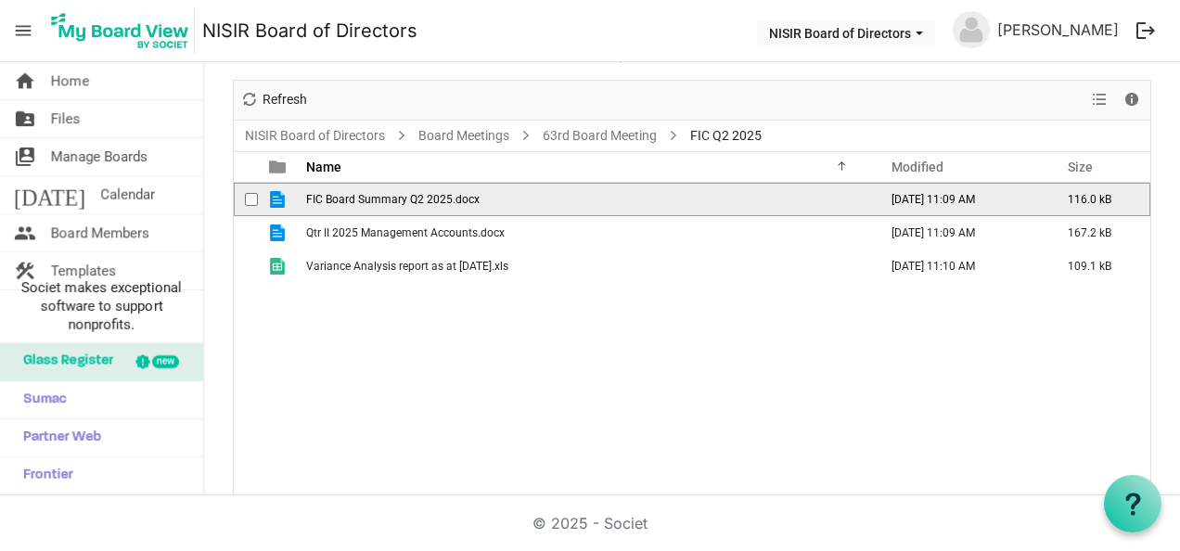
click at [404, 206] on td "FIC Board Summary Q2 2025.docx" at bounding box center [585, 199] width 571 height 33
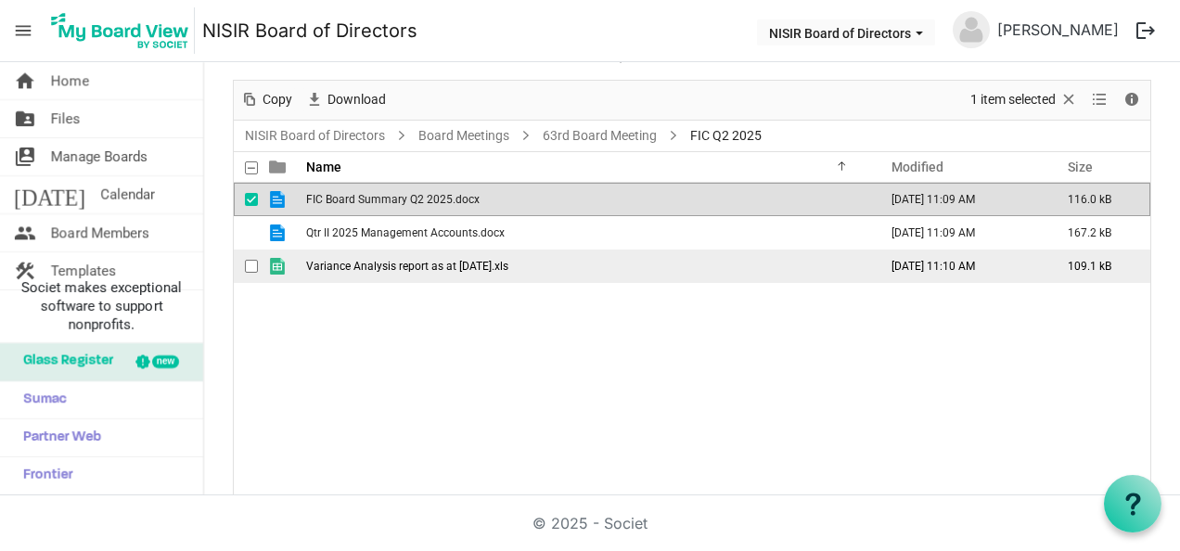
click at [508, 264] on span "Variance Analysis report as at 30 June 2025.xls" at bounding box center [407, 266] width 202 height 13
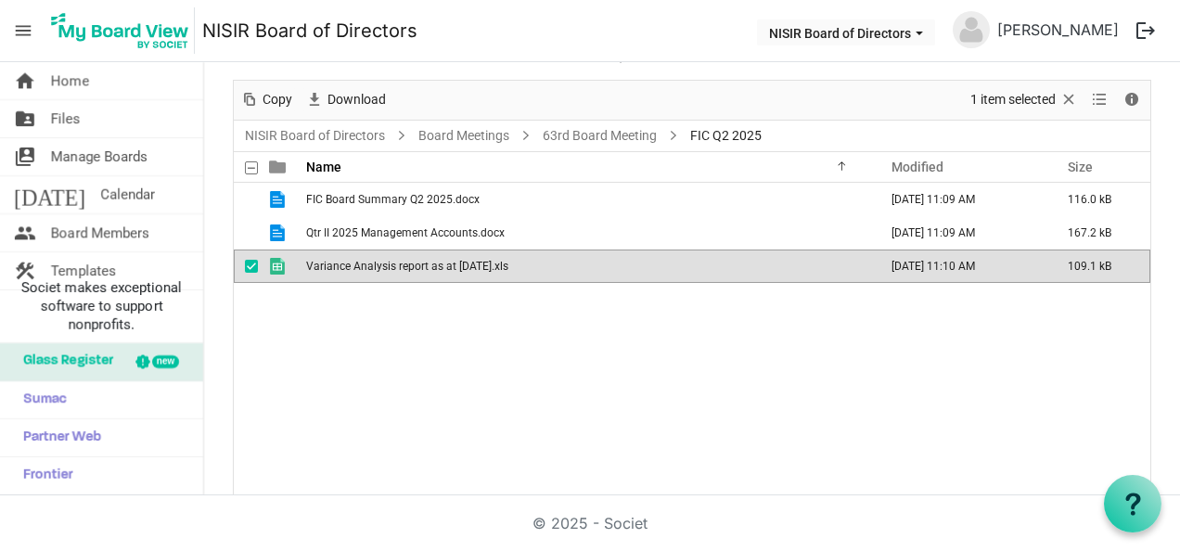
click at [508, 264] on span "Variance Analysis report as at 30 June 2025.xls" at bounding box center [407, 266] width 202 height 13
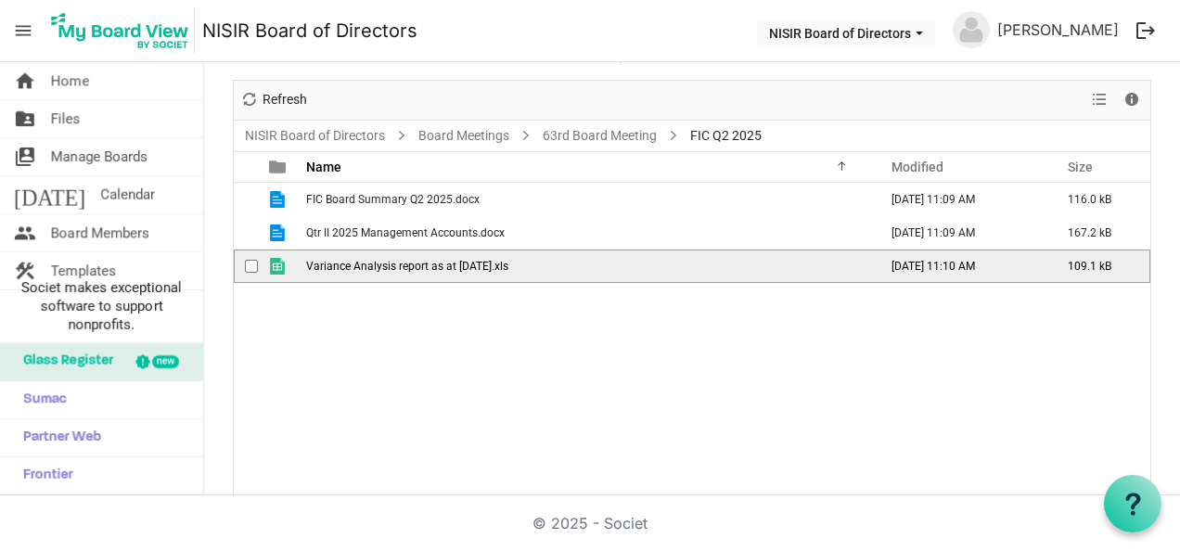
click at [508, 264] on span "Variance Analysis report as at 30 June 2025.xls" at bounding box center [407, 266] width 202 height 13
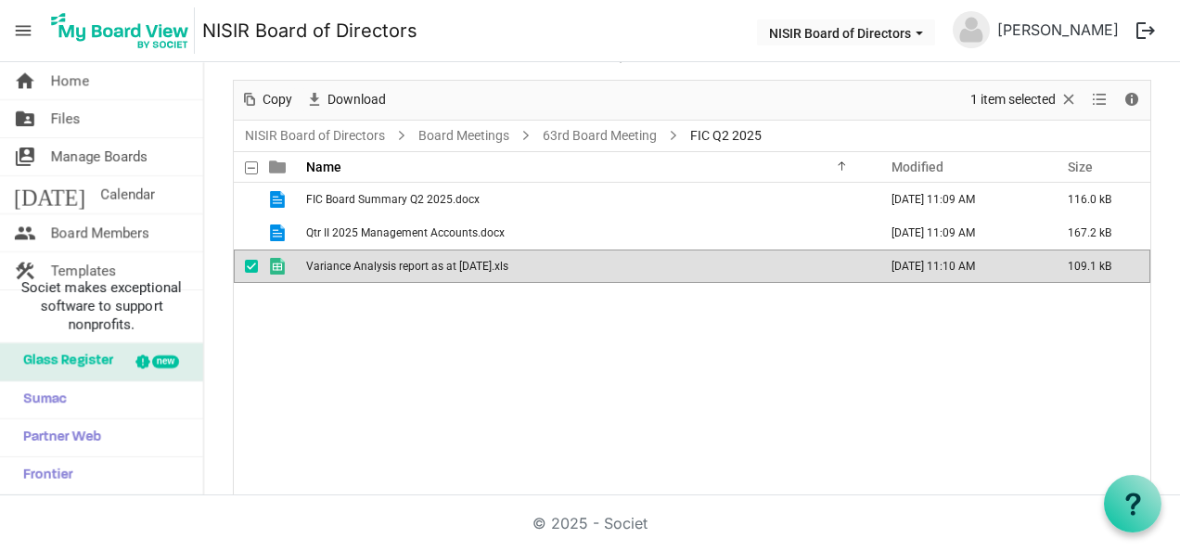
click at [508, 264] on span "Variance Analysis report as at 30 June 2025.xls" at bounding box center [407, 266] width 202 height 13
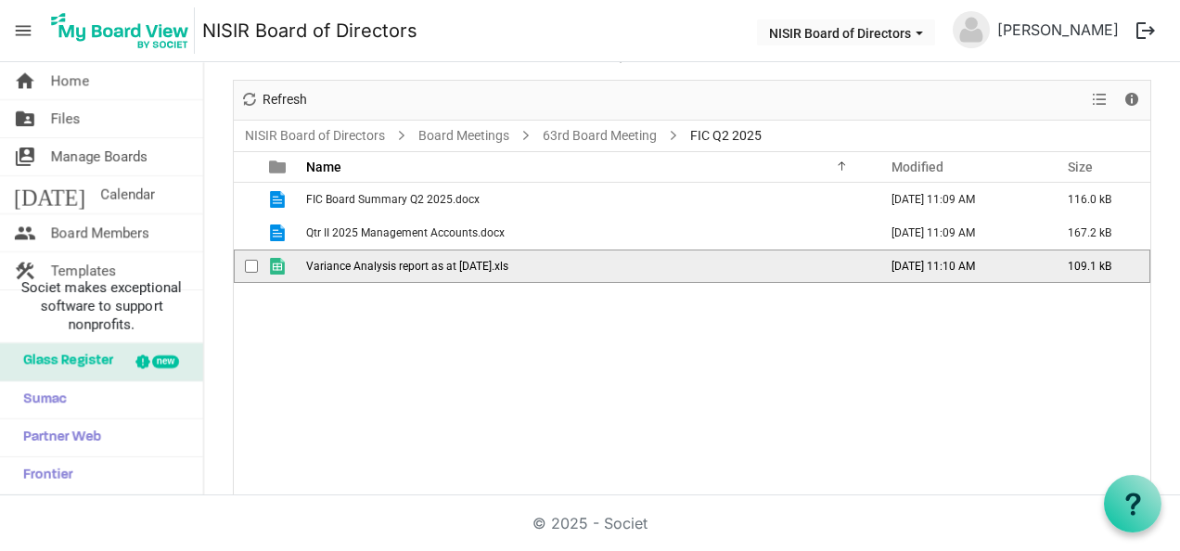
click at [508, 264] on span "Variance Analysis report as at 30 June 2025.xls" at bounding box center [407, 266] width 202 height 13
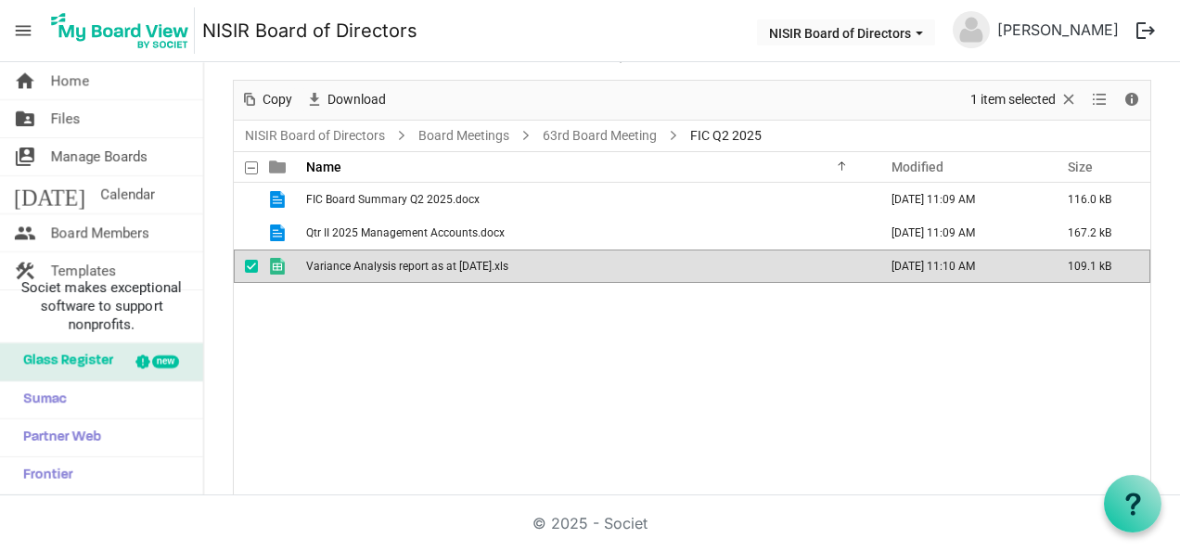
click at [656, 54] on nav "menu NISIR Board of Directors NISIR Board of Directors John Machayi logout" at bounding box center [590, 31] width 1180 height 62
click at [74, 112] on span "Files" at bounding box center [66, 118] width 30 height 37
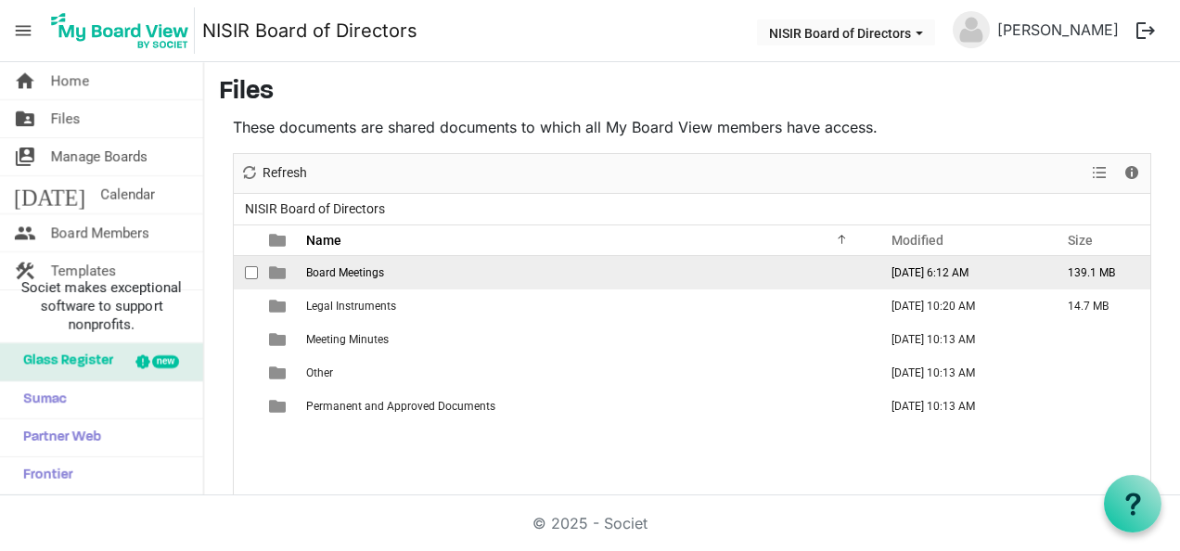
click at [523, 274] on td "Board Meetings" at bounding box center [585, 272] width 571 height 33
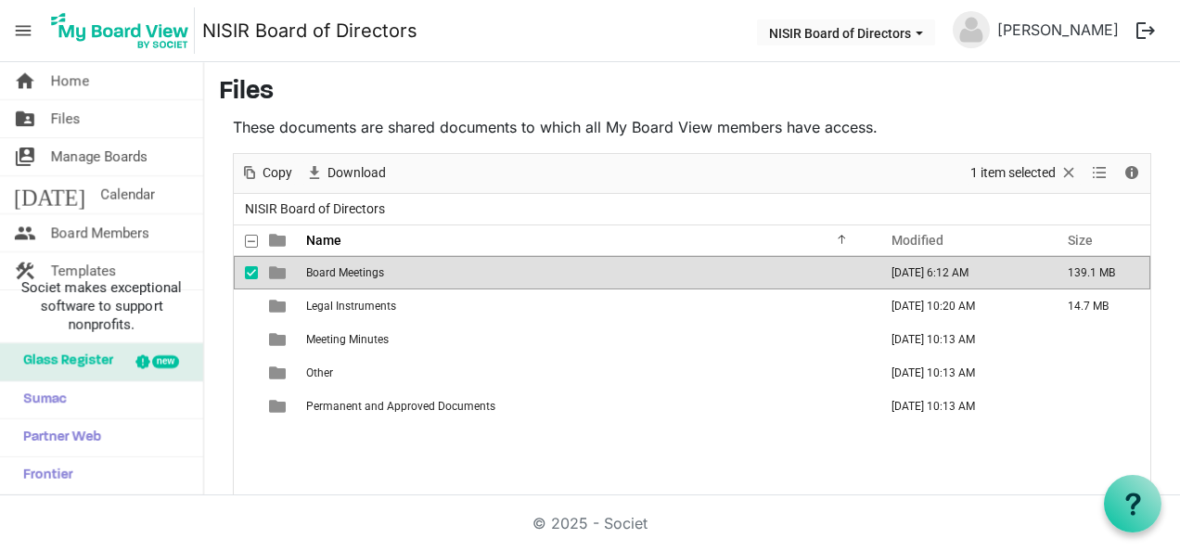
click at [523, 274] on td "Board Meetings" at bounding box center [585, 272] width 571 height 33
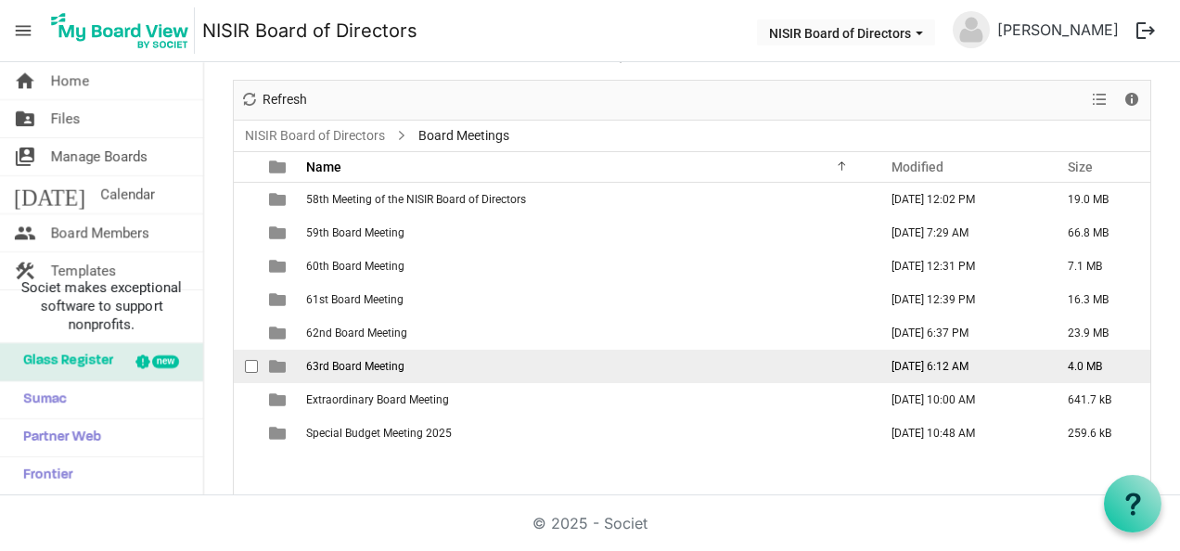
click at [473, 361] on td "63rd Board Meeting" at bounding box center [585, 366] width 571 height 33
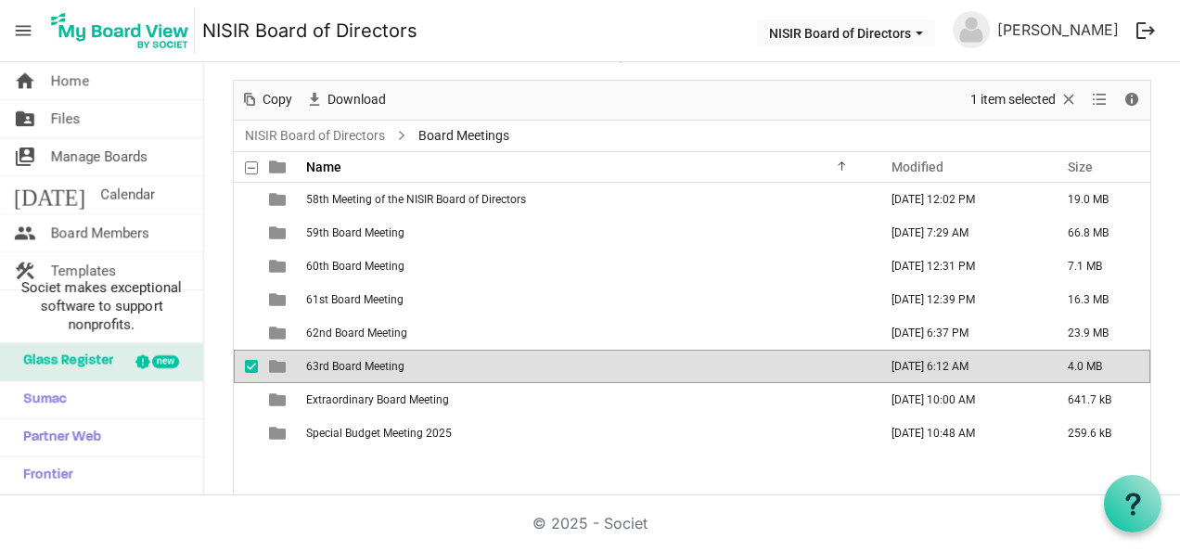
click at [473, 361] on td "63rd Board Meeting" at bounding box center [585, 366] width 571 height 33
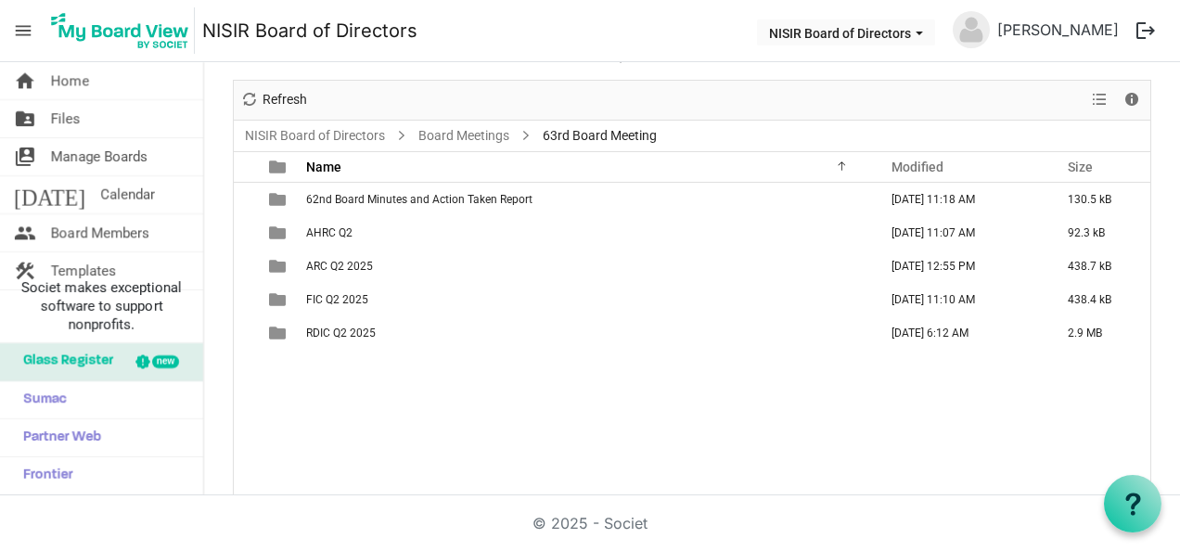
click at [473, 361] on div "62nd Board Minutes and Action Taken Report [DATE] 11:18 AM 130.5 kB AHRC Q2 [DA…" at bounding box center [692, 340] width 916 height 314
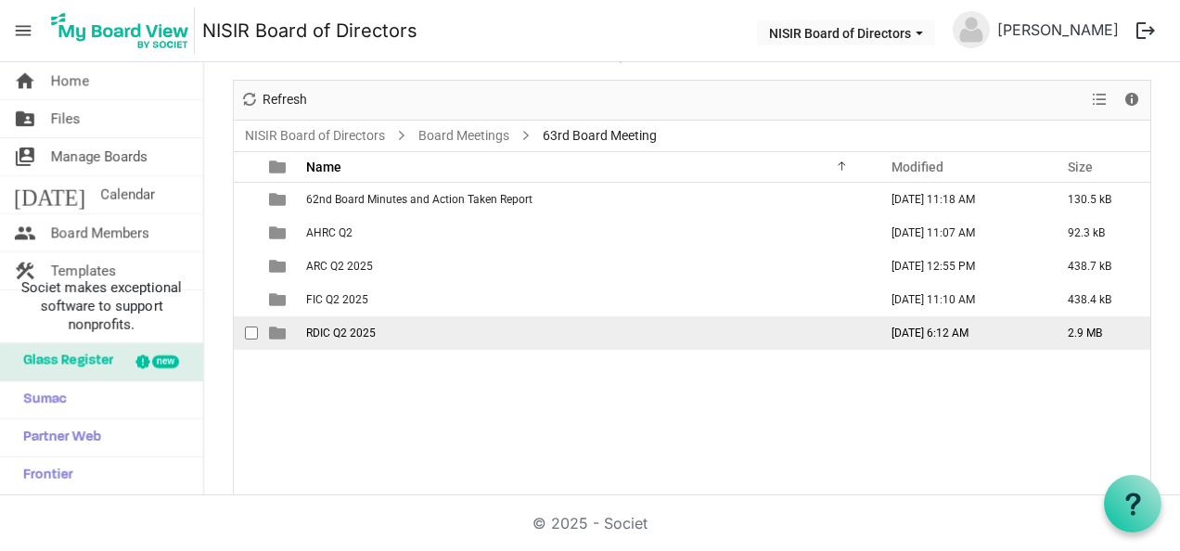
click at [387, 330] on td "RDIC Q2 2025" at bounding box center [585, 332] width 571 height 33
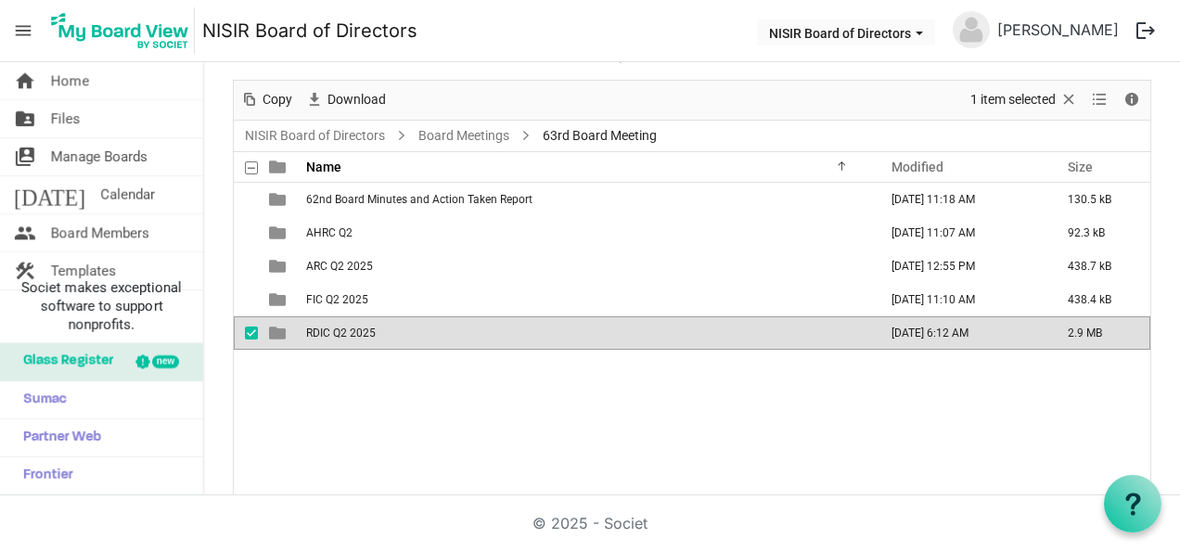
click at [387, 330] on td "RDIC Q2 2025" at bounding box center [585, 332] width 571 height 33
click at [387, 330] on div "New folder Upload Cut Copy Paste Delete Download Rename Sort by Refresh 1 item …" at bounding box center [692, 288] width 918 height 417
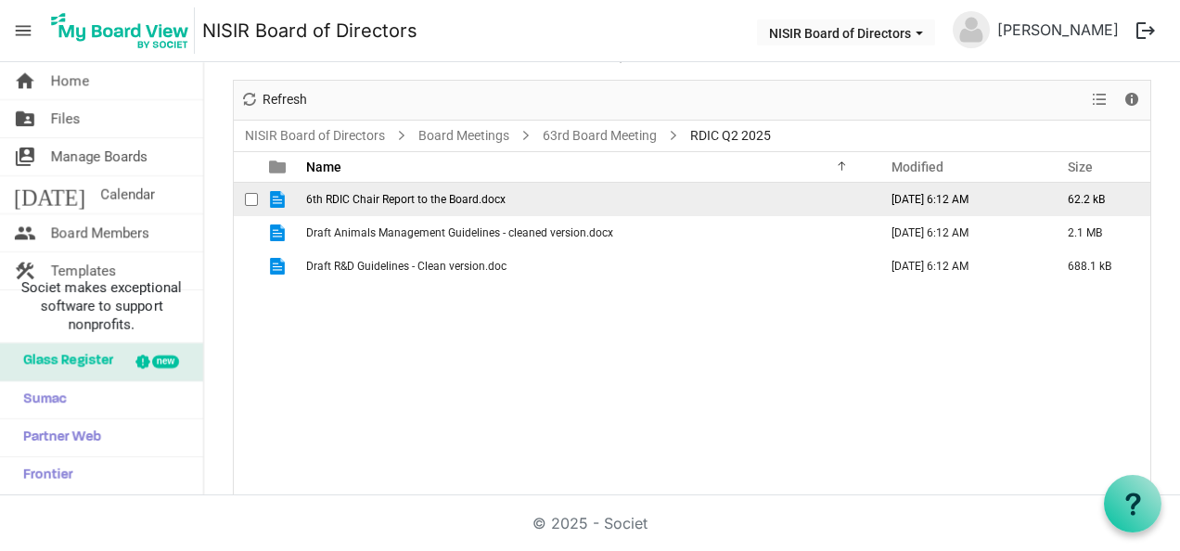
click at [415, 208] on td "6th RDIC Chair Report to the Board.docx" at bounding box center [585, 199] width 571 height 33
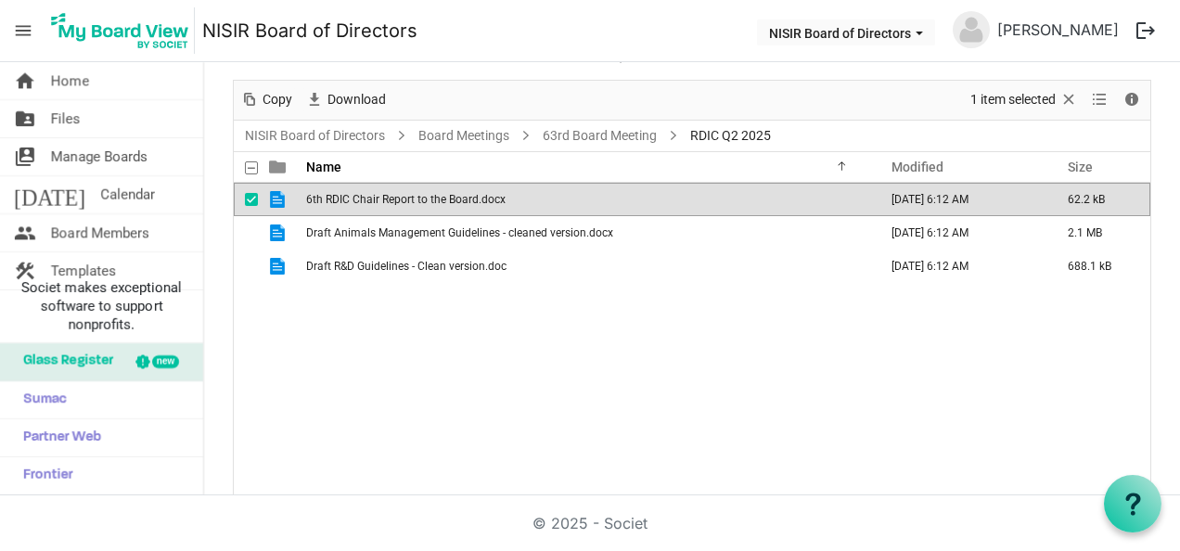
click at [415, 208] on td "6th RDIC Chair Report to the Board.docx" at bounding box center [585, 199] width 571 height 33
click at [578, 354] on div "6th RDIC Chair Report to the Board.docx [DATE] 6:12 AM 62.2 kB Draft Animals Ma…" at bounding box center [692, 340] width 916 height 314
